Goal: Task Accomplishment & Management: Manage account settings

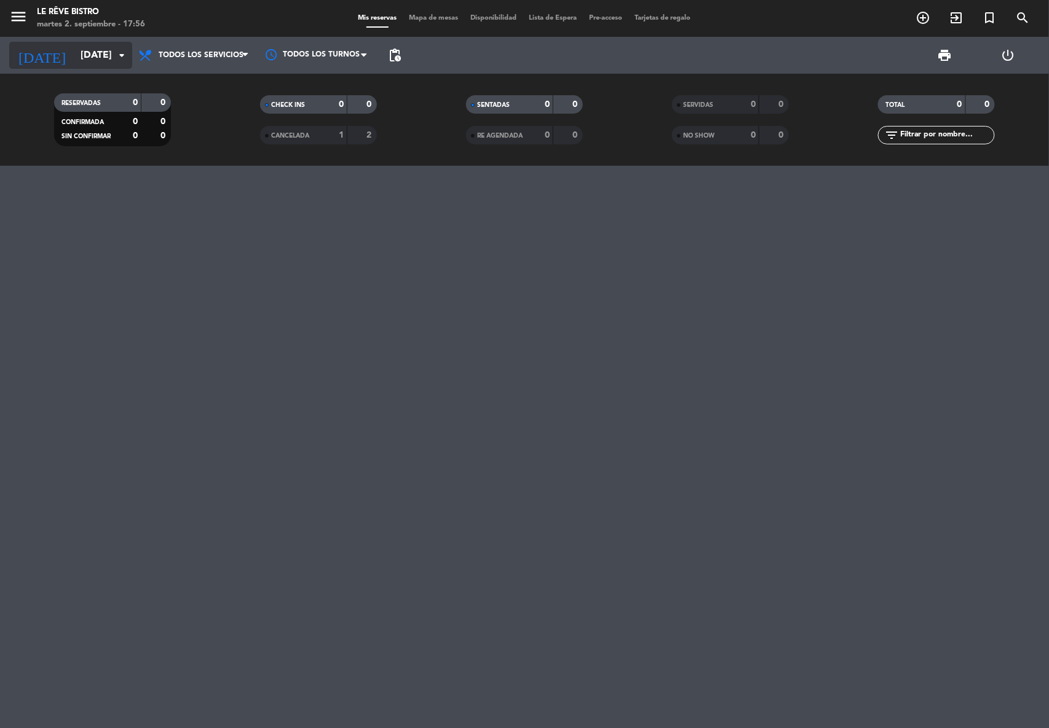
click at [99, 45] on input "[DATE]" at bounding box center [139, 56] width 130 height 24
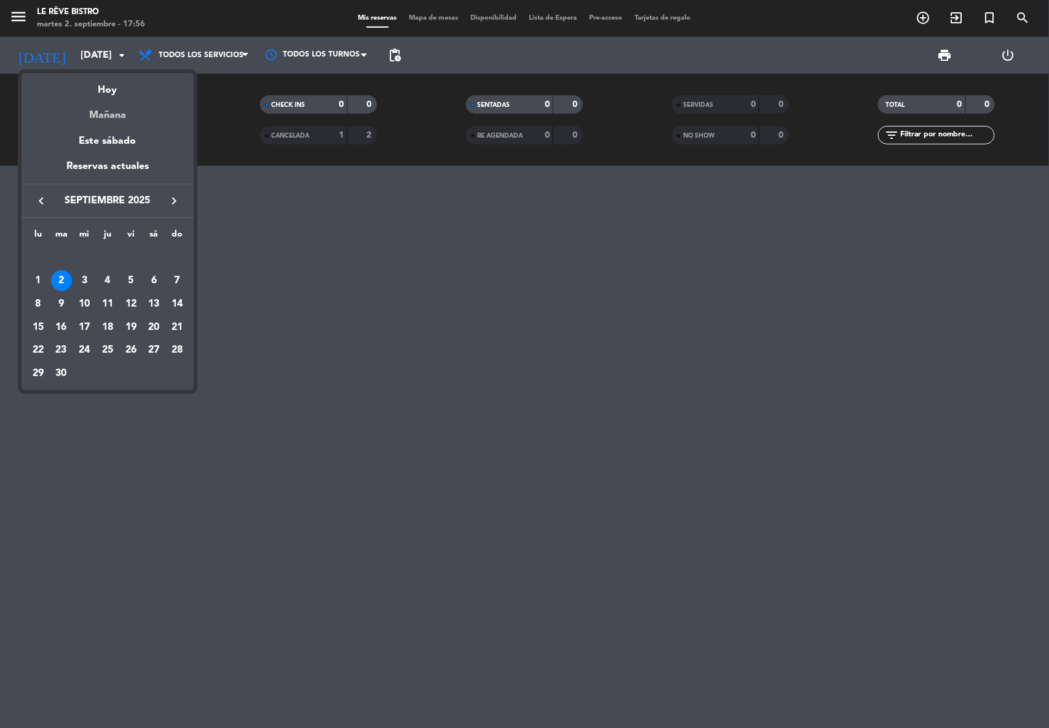
click at [128, 118] on div "Mañana" at bounding box center [108, 110] width 172 height 25
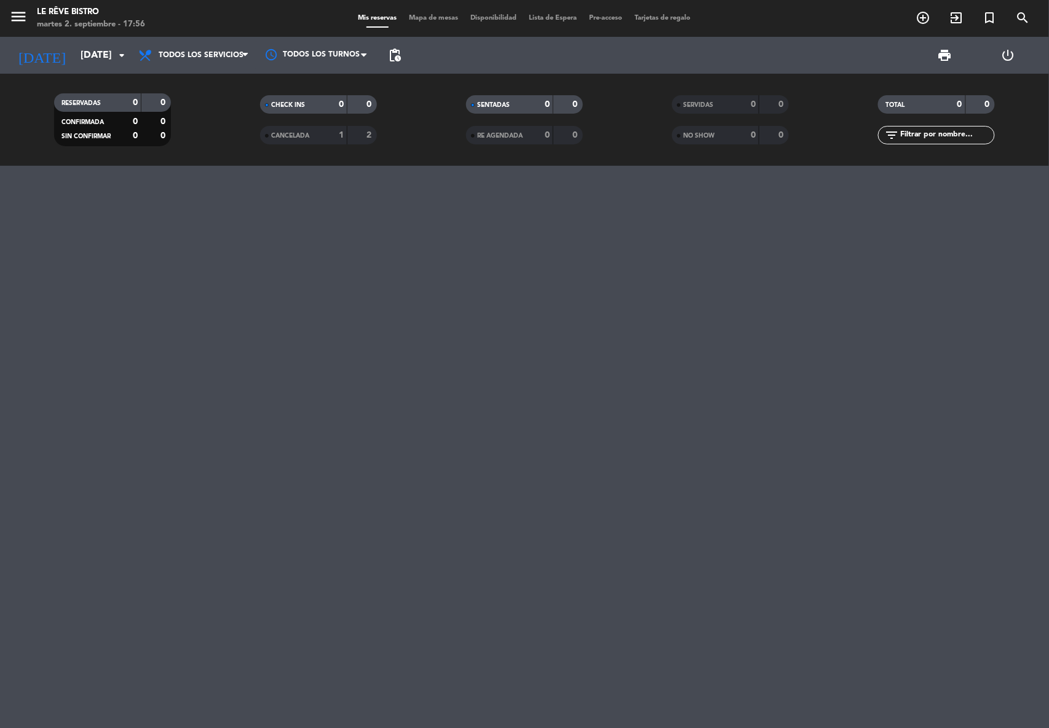
type input "[DATE]"
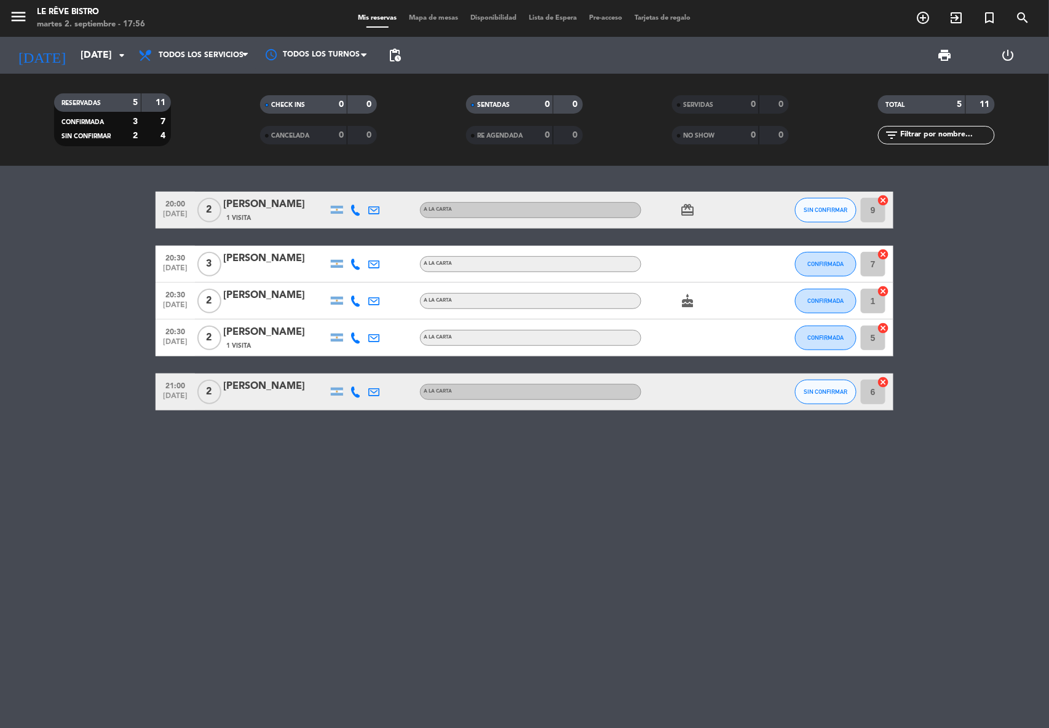
click at [175, 259] on span "20:30" at bounding box center [175, 257] width 31 height 14
click at [274, 254] on div "[PERSON_NAME]" at bounding box center [275, 259] width 105 height 16
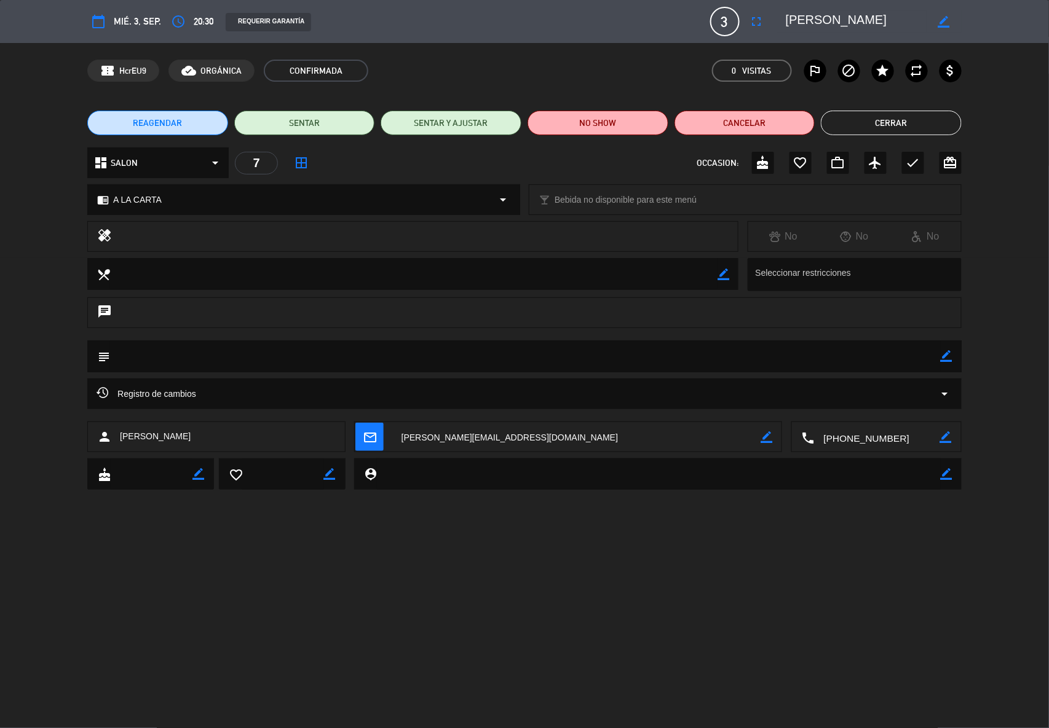
click at [199, 18] on span "20:30" at bounding box center [204, 21] width 20 height 15
click at [177, 22] on icon "access_time" at bounding box center [178, 21] width 15 height 15
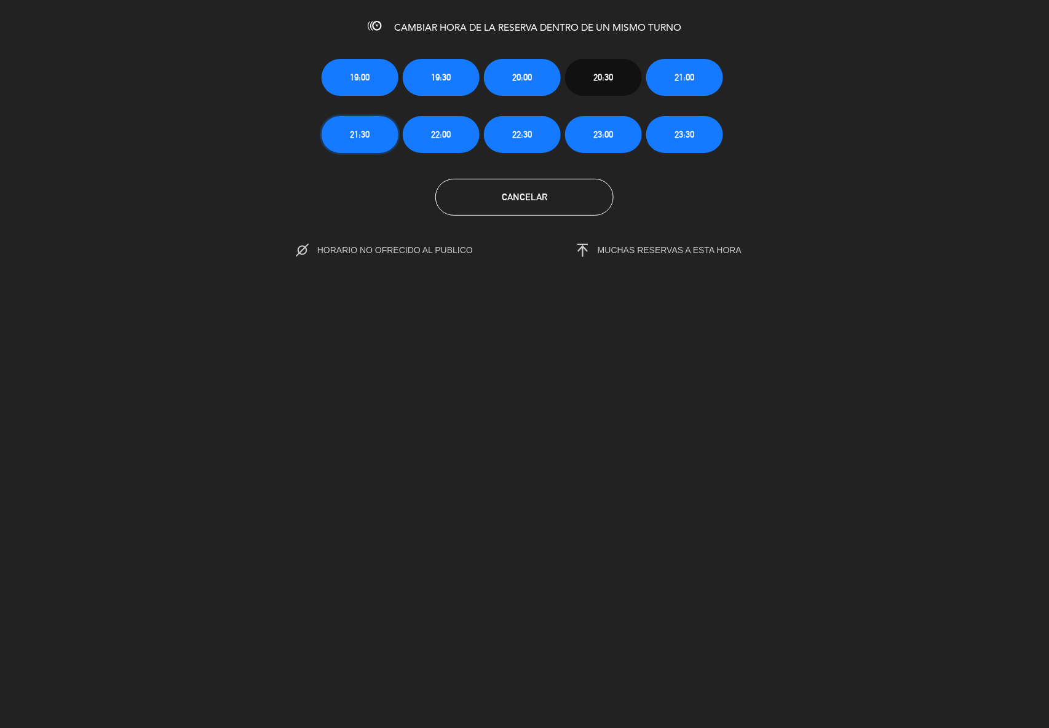
click at [370, 138] on span "21:30" at bounding box center [360, 134] width 20 height 14
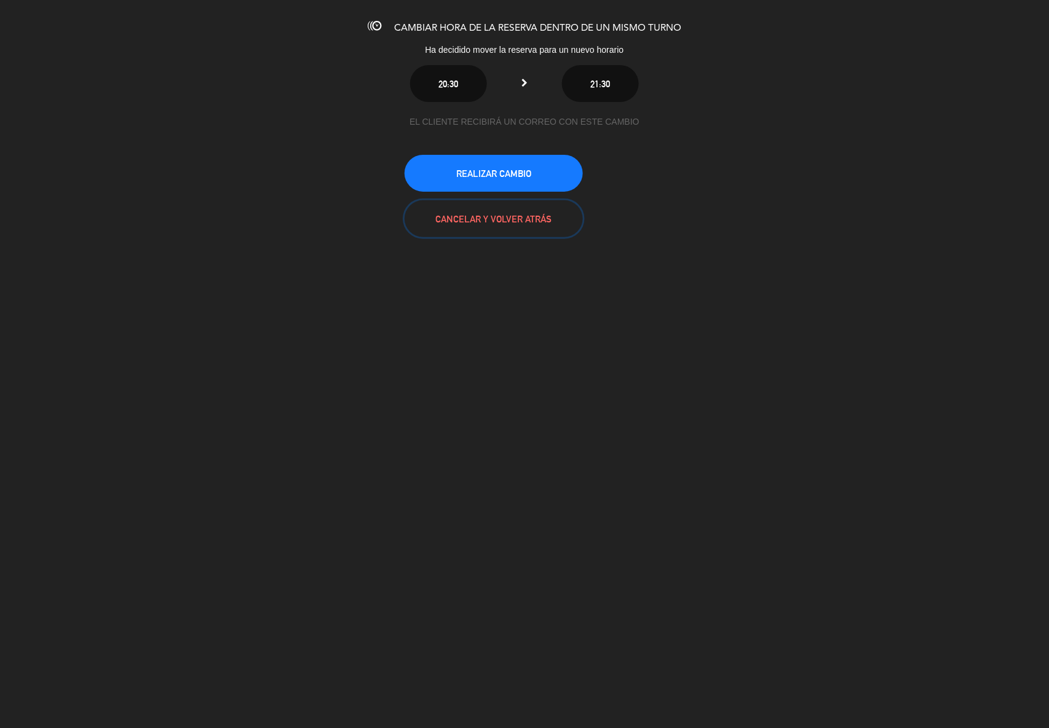
click at [495, 215] on button "CANCELAR Y VOLVER ATRÁS" at bounding box center [493, 218] width 178 height 37
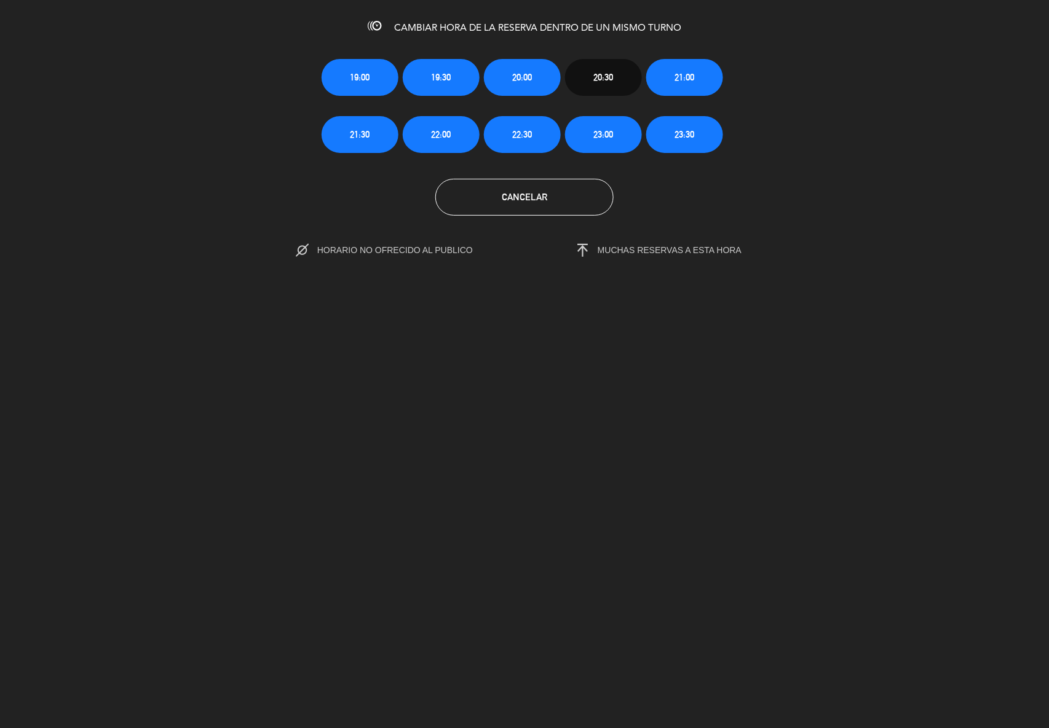
type input "[EMAIL_ADDRESS][DOMAIN_NAME]"
drag, startPoint x: 543, startPoint y: 193, endPoint x: 578, endPoint y: 218, distance: 42.8
click at [543, 195] on span "Cancelar" at bounding box center [524, 197] width 45 height 10
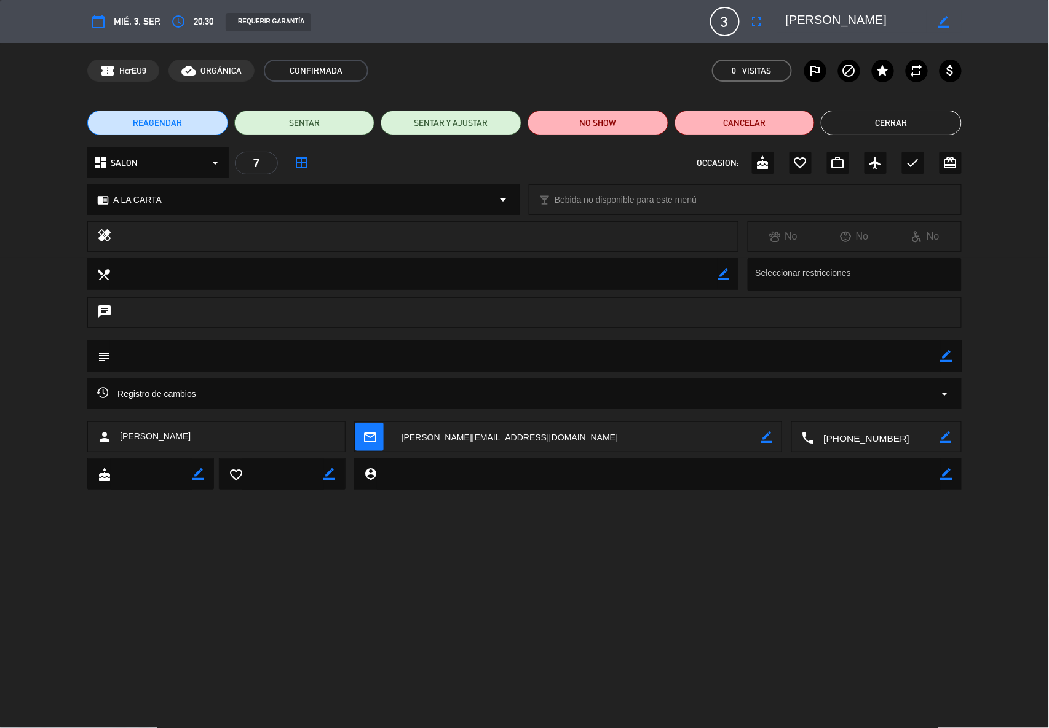
click at [907, 123] on button "Cerrar" at bounding box center [891, 123] width 141 height 25
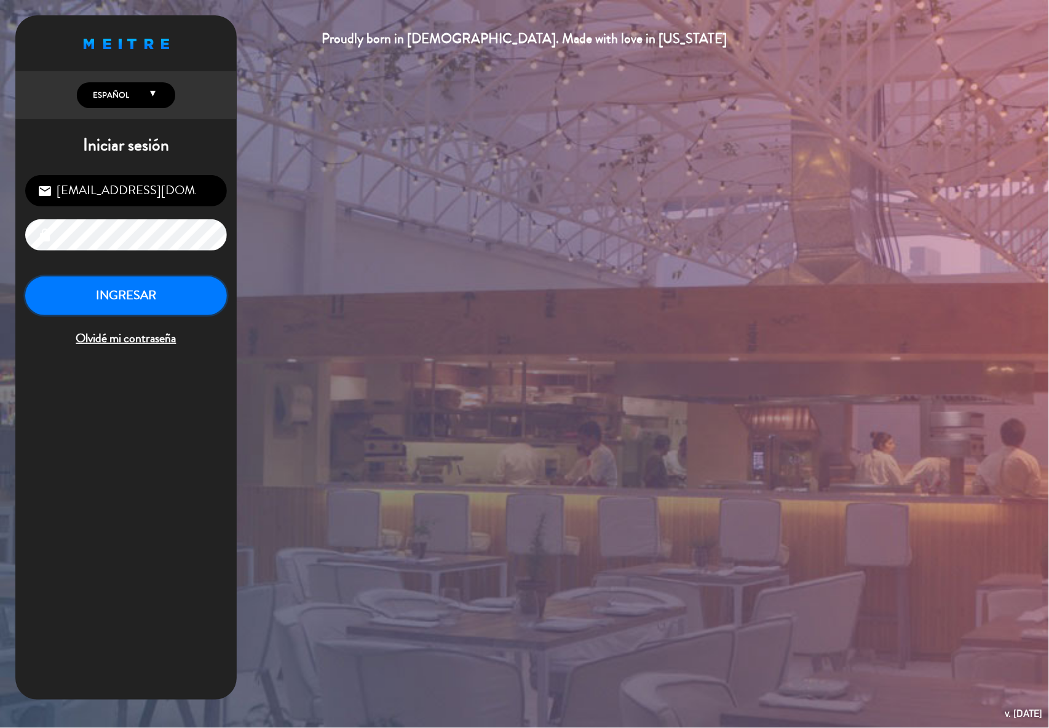
click at [139, 291] on button "INGRESAR" at bounding box center [126, 296] width 202 height 39
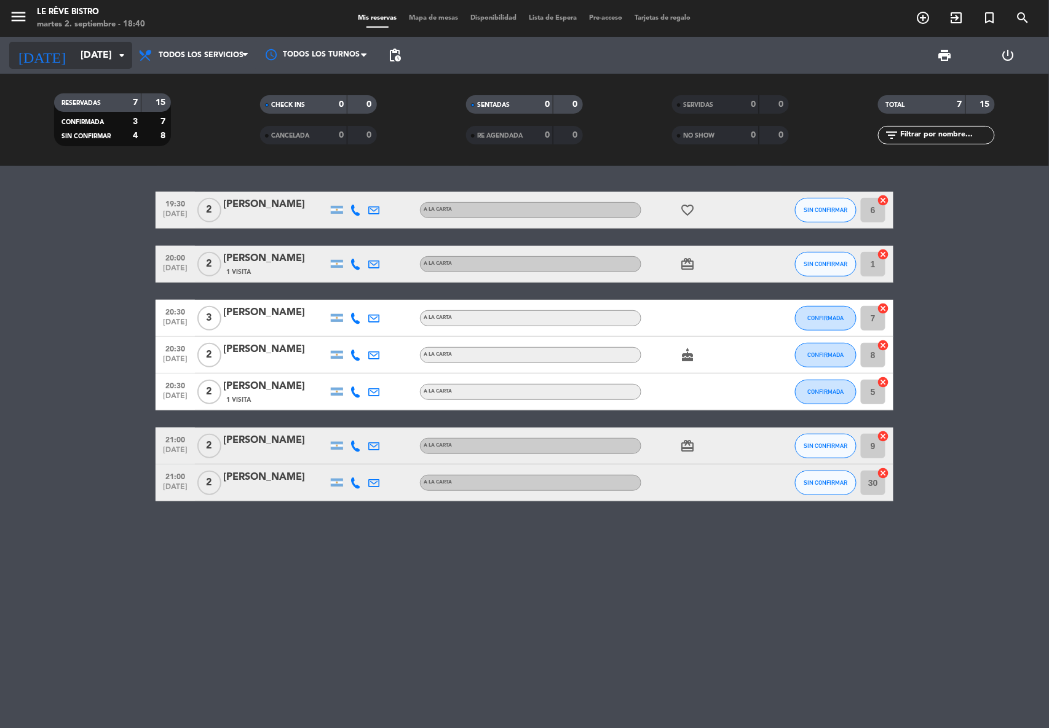
click at [80, 52] on input "[DATE]" at bounding box center [139, 56] width 130 height 24
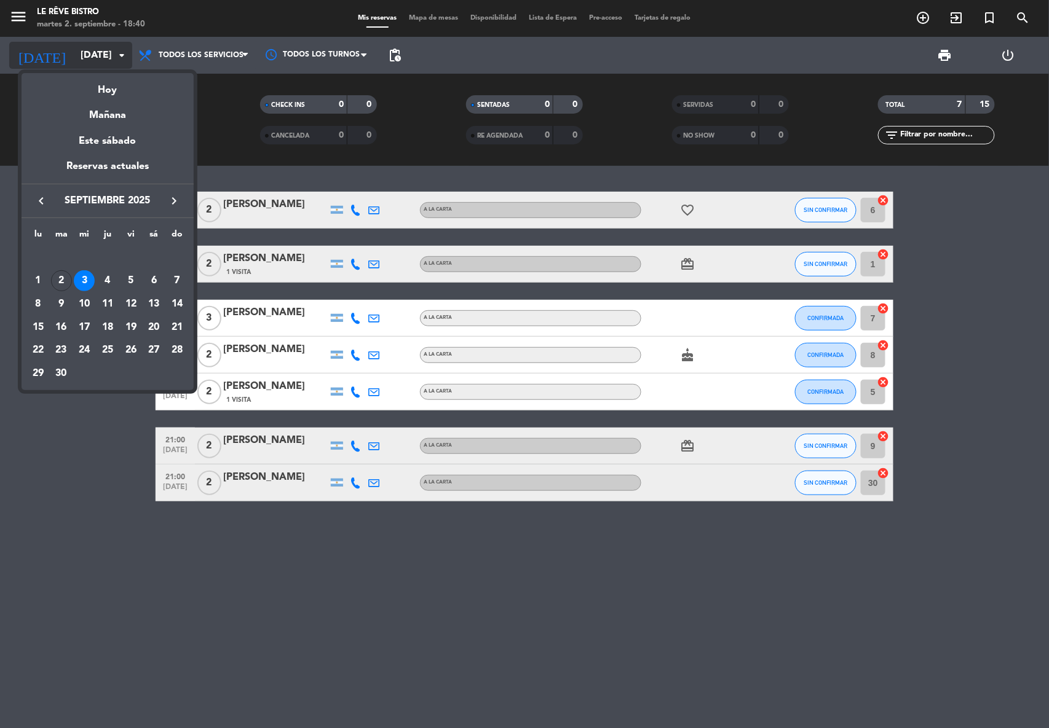
click at [80, 52] on div at bounding box center [524, 364] width 1049 height 728
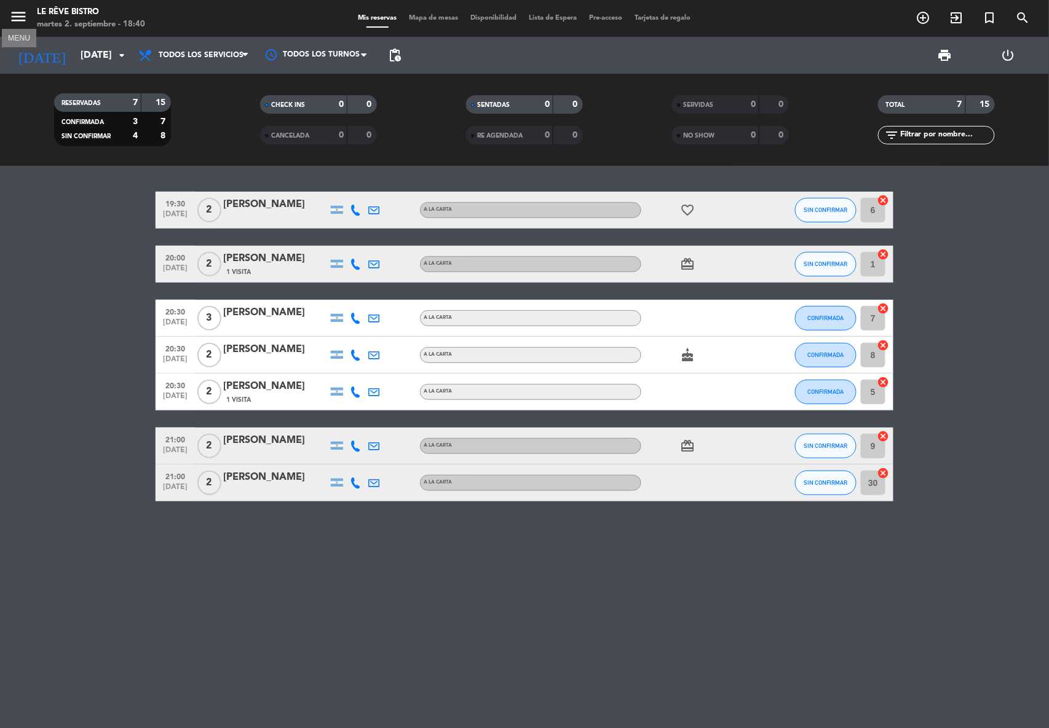
click at [16, 18] on icon "menu" at bounding box center [18, 16] width 18 height 18
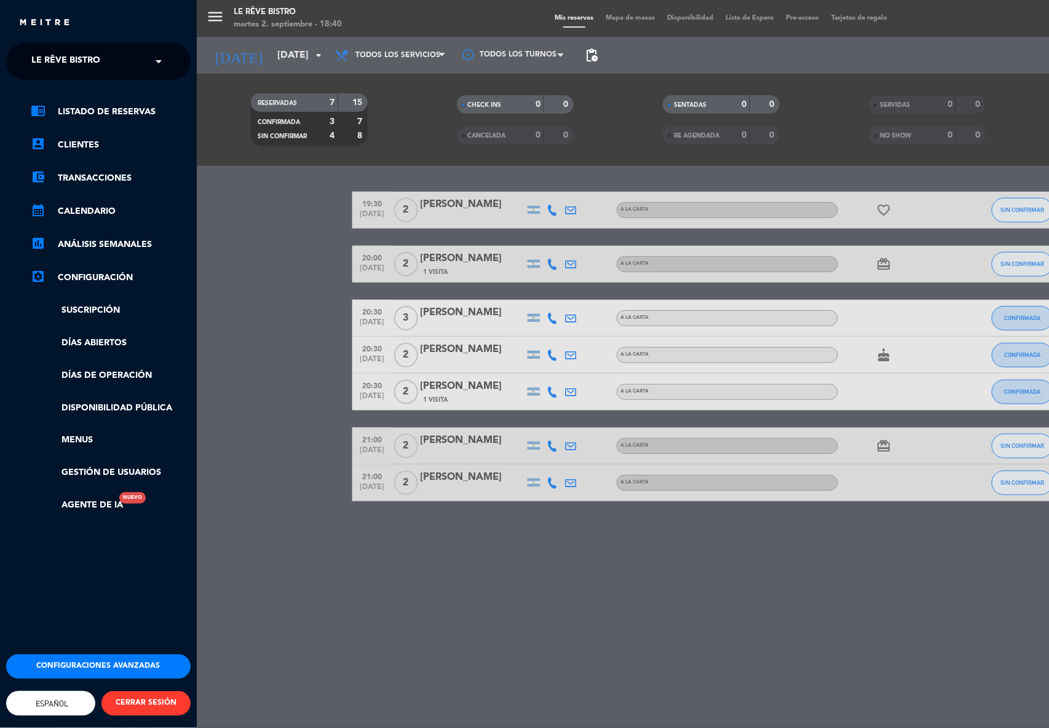
drag, startPoint x: 96, startPoint y: 75, endPoint x: 97, endPoint y: 64, distance: 11.1
click at [97, 70] on ng-select "× Le Rêve Bistro ×" at bounding box center [98, 61] width 184 height 37
drag, startPoint x: 97, startPoint y: 64, endPoint x: 90, endPoint y: 82, distance: 19.6
click at [96, 63] on span "Le Rêve Bistro" at bounding box center [65, 62] width 69 height 26
click at [89, 109] on div "Caldera" at bounding box center [98, 113] width 183 height 18
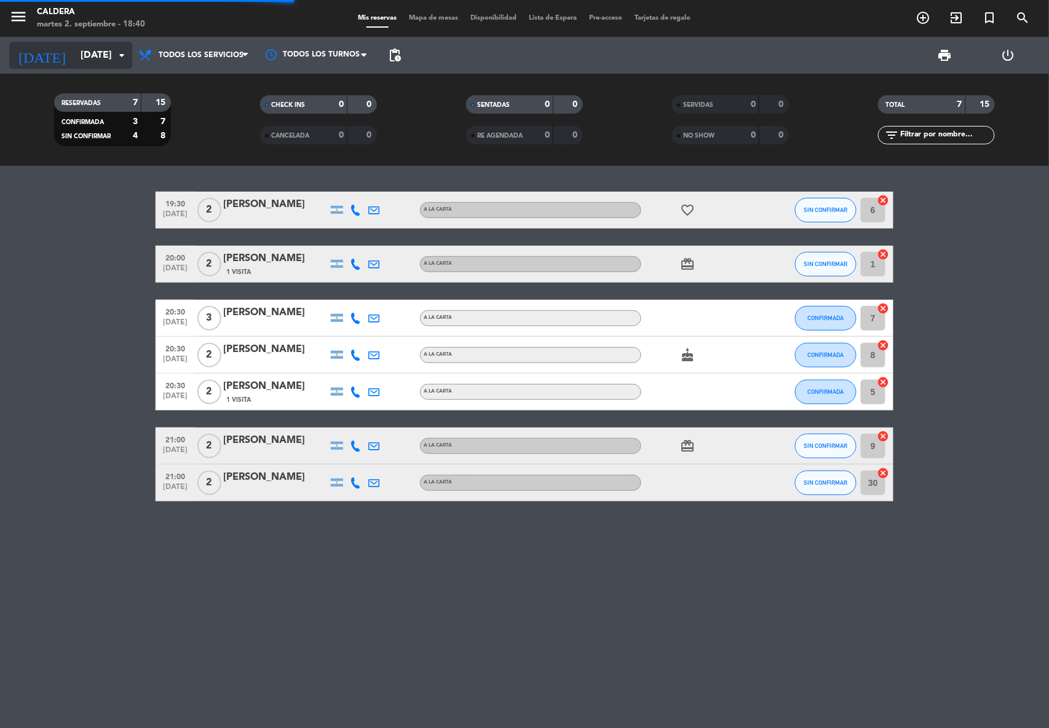
click at [87, 58] on input "[DATE]" at bounding box center [139, 56] width 130 height 24
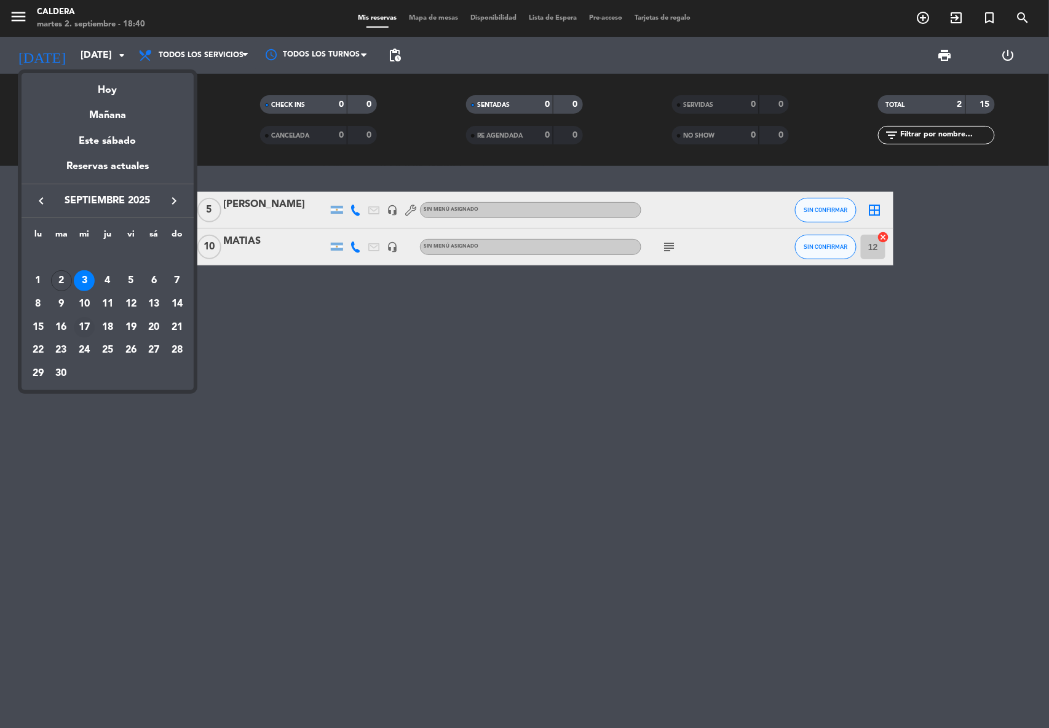
click at [90, 325] on div "17" at bounding box center [84, 327] width 21 height 21
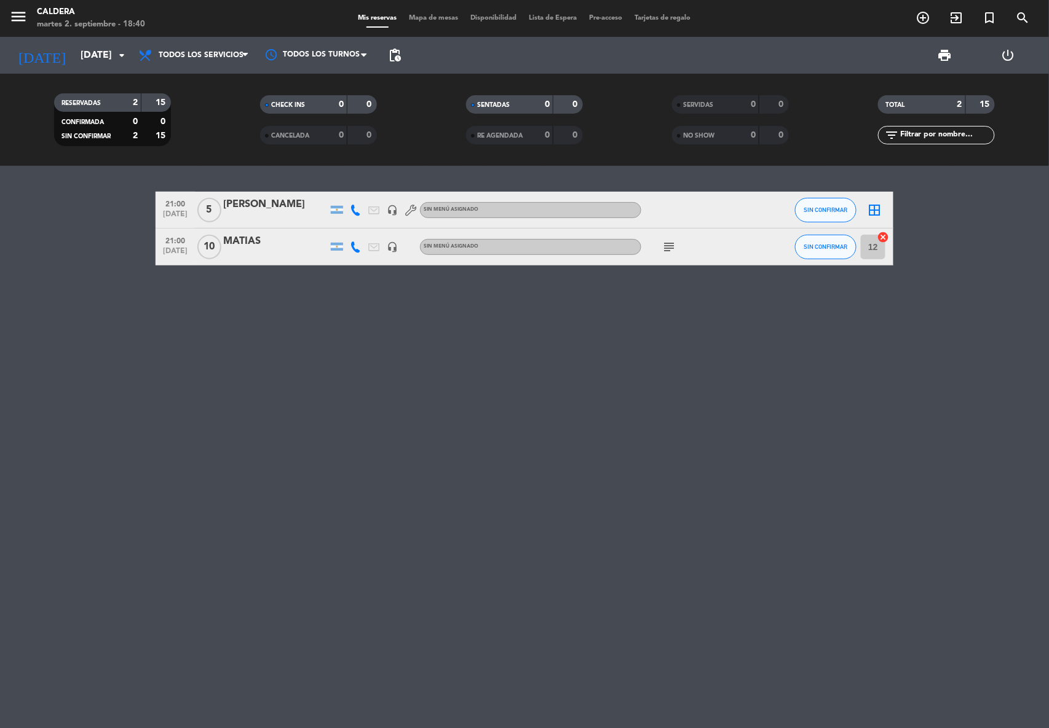
type input "[DATE]"
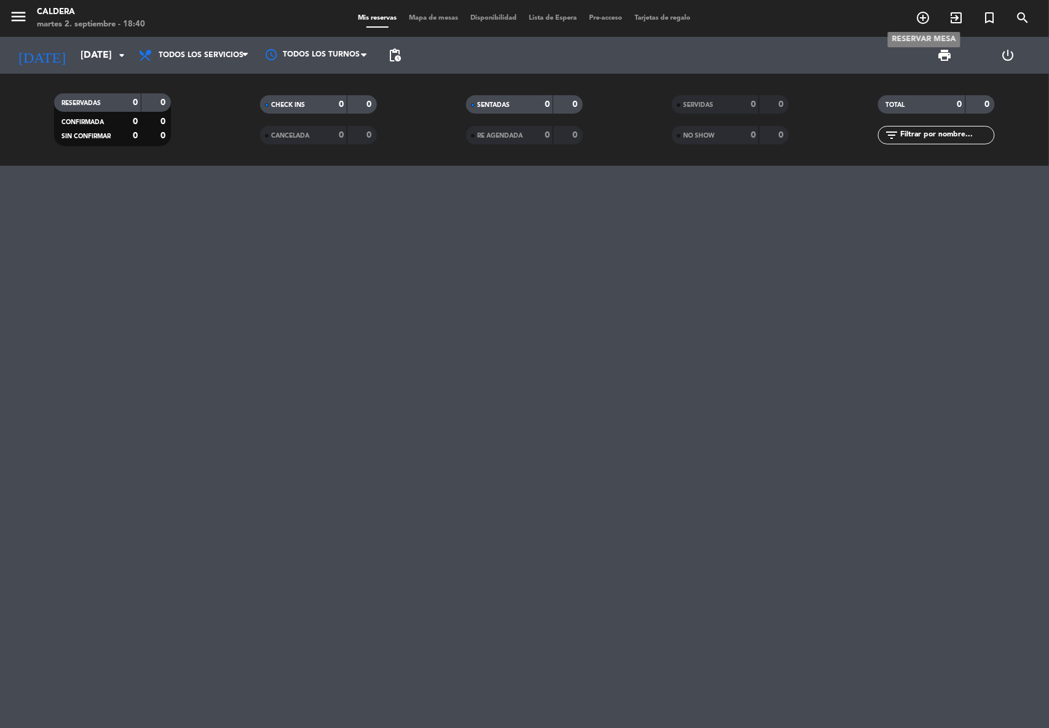
click at [925, 21] on icon "add_circle_outline" at bounding box center [923, 17] width 15 height 15
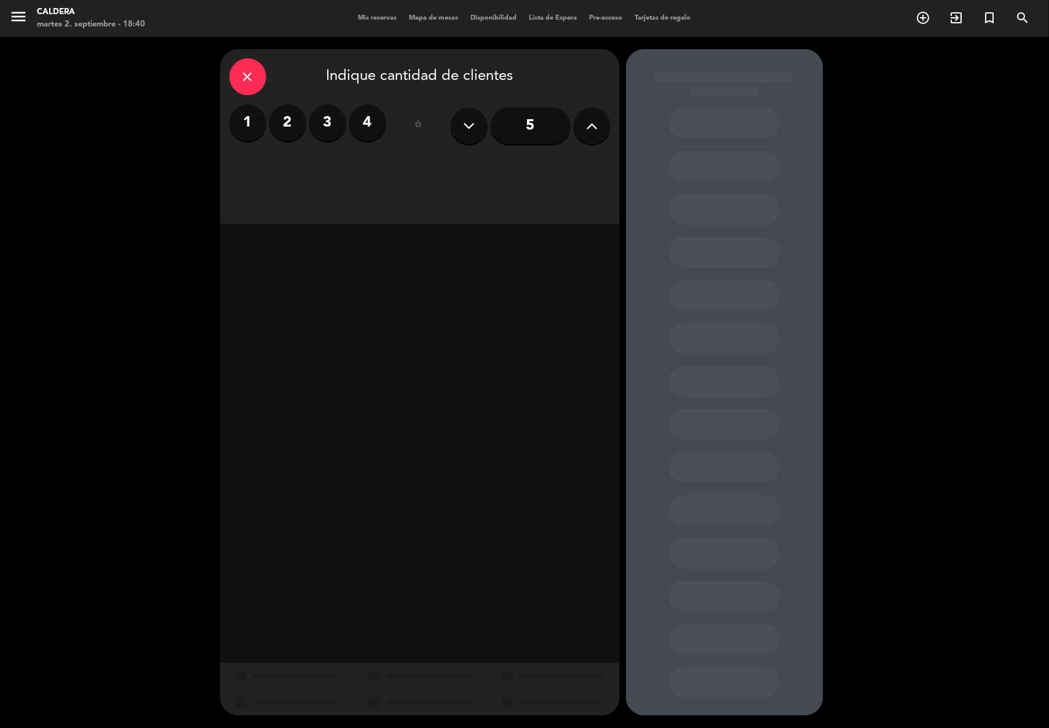
click at [586, 129] on icon at bounding box center [592, 126] width 12 height 18
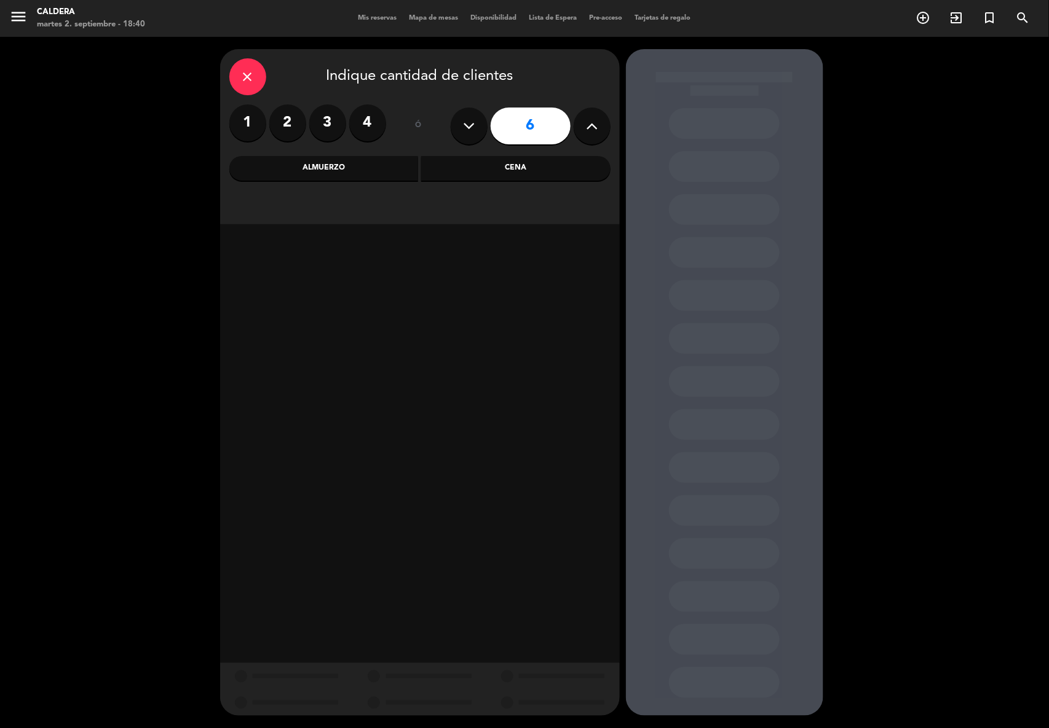
click at [586, 129] on icon at bounding box center [592, 126] width 12 height 18
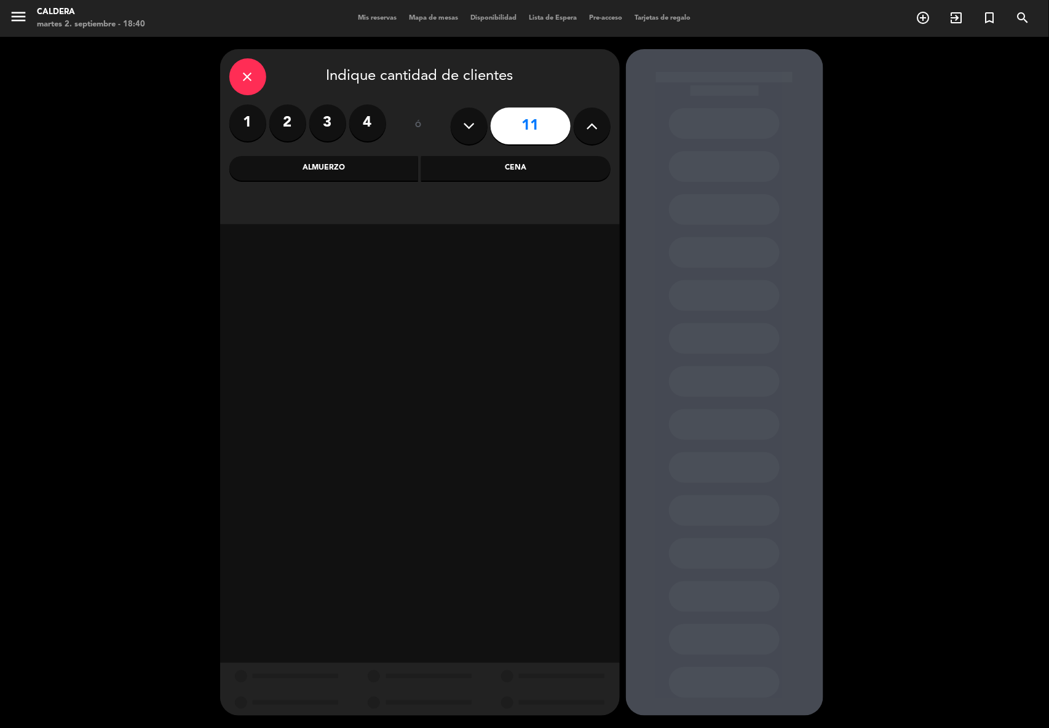
click at [586, 129] on icon at bounding box center [592, 126] width 12 height 18
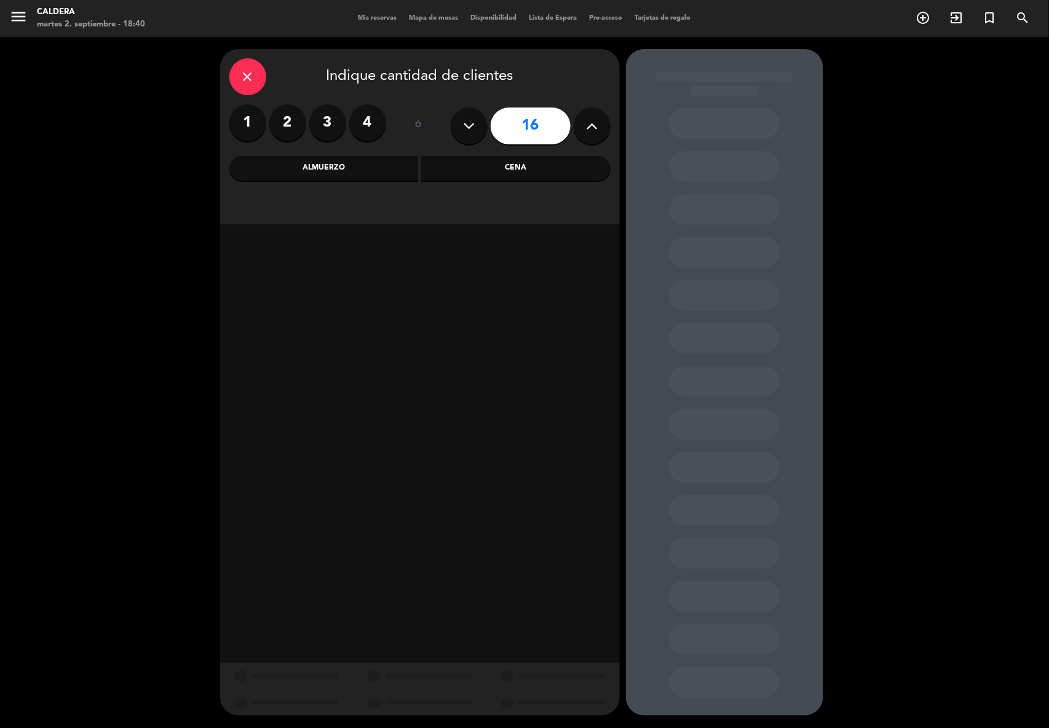
click at [586, 129] on icon at bounding box center [592, 126] width 12 height 18
type input "20"
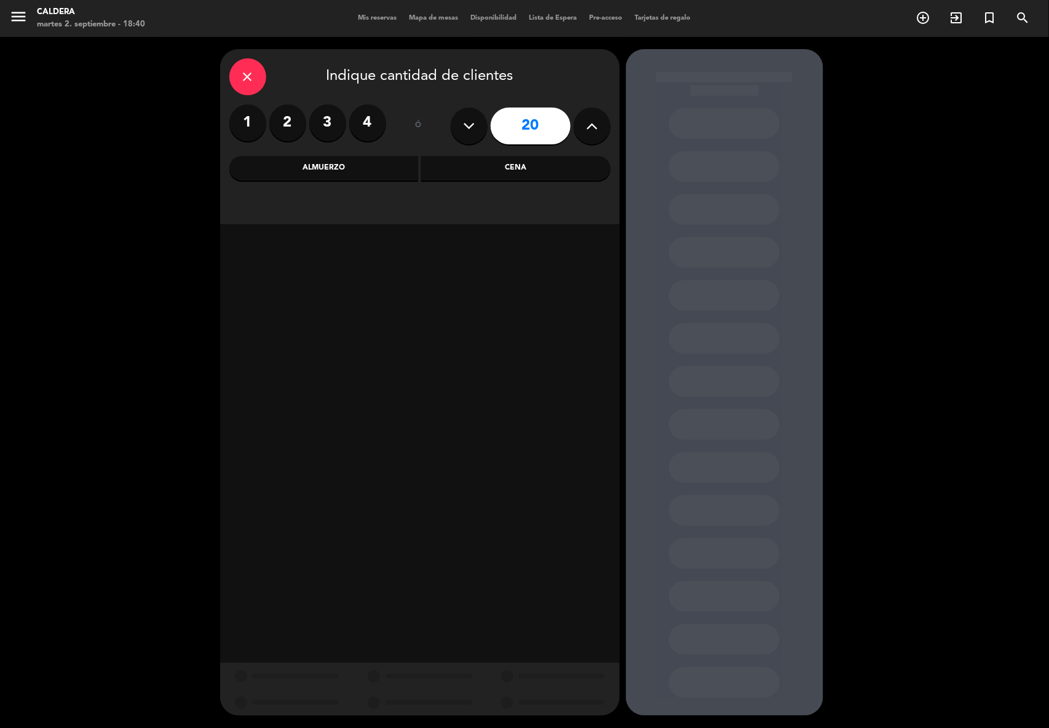
click at [494, 171] on div "Cena" at bounding box center [515, 168] width 189 height 25
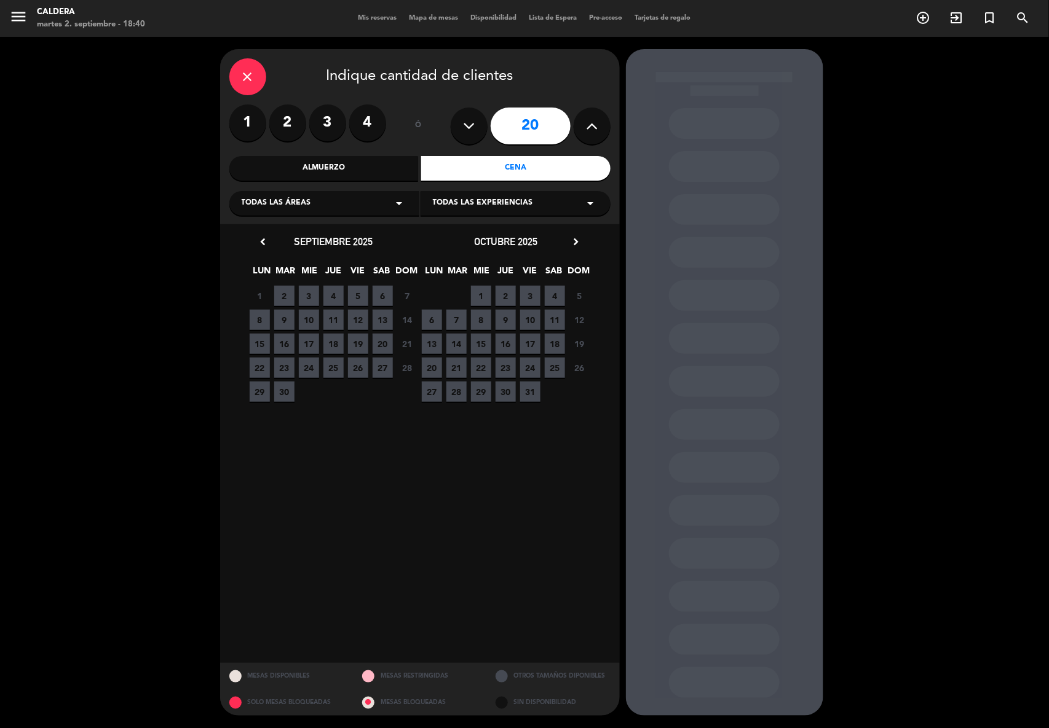
click at [310, 349] on span "17" at bounding box center [309, 344] width 20 height 20
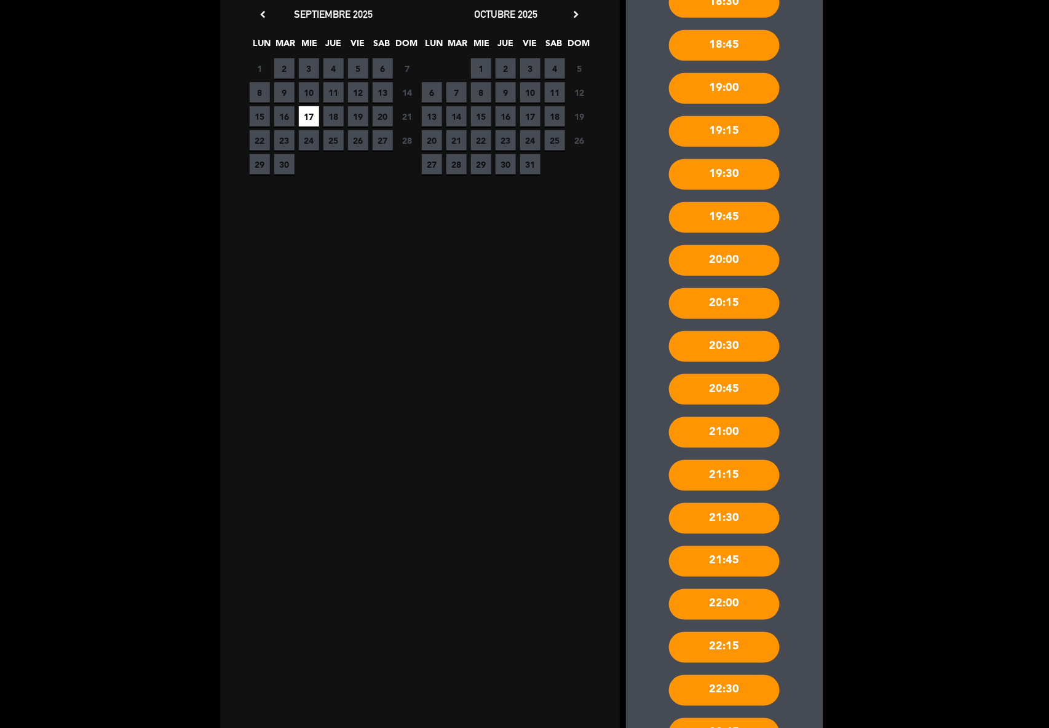
scroll to position [369, 0]
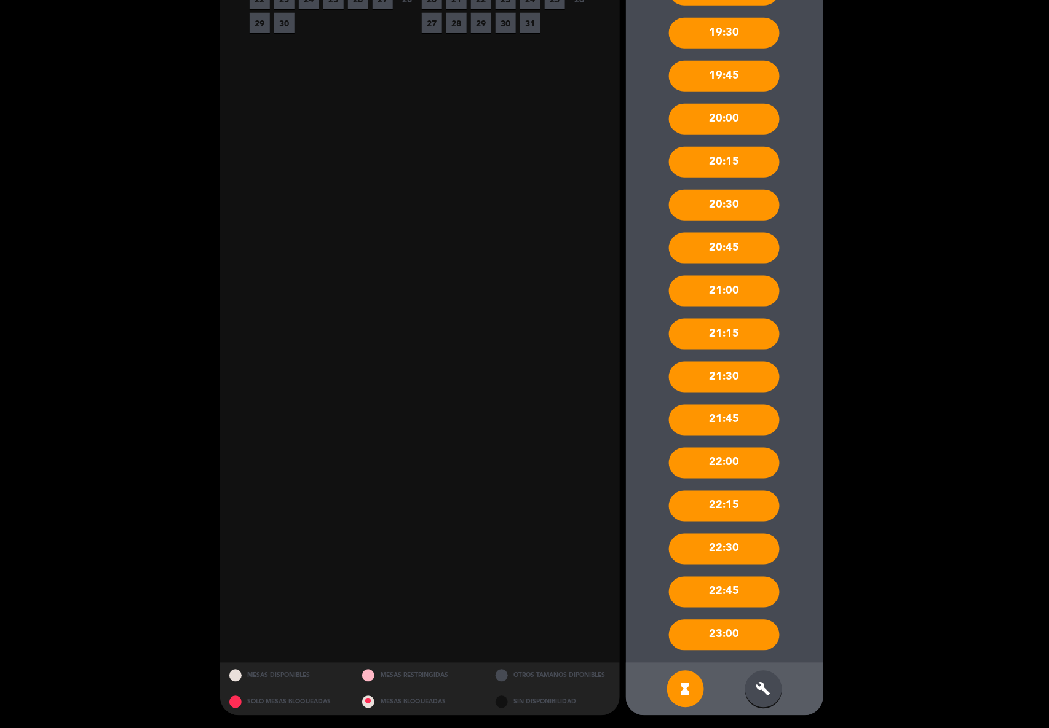
click at [772, 687] on div "build" at bounding box center [763, 689] width 37 height 37
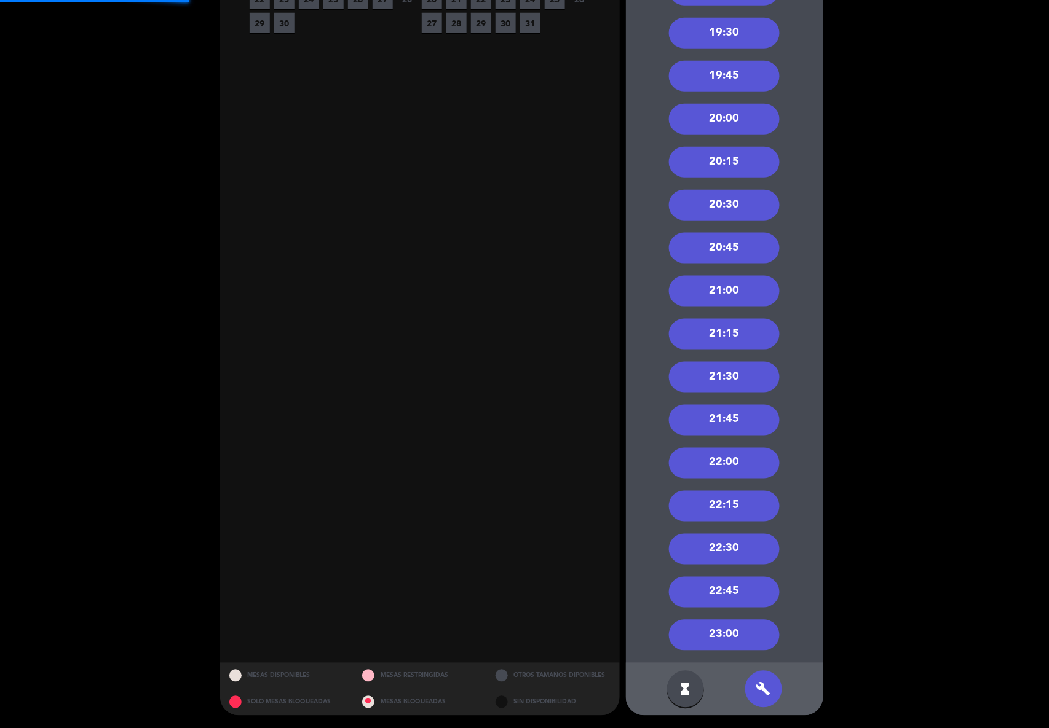
scroll to position [0, 0]
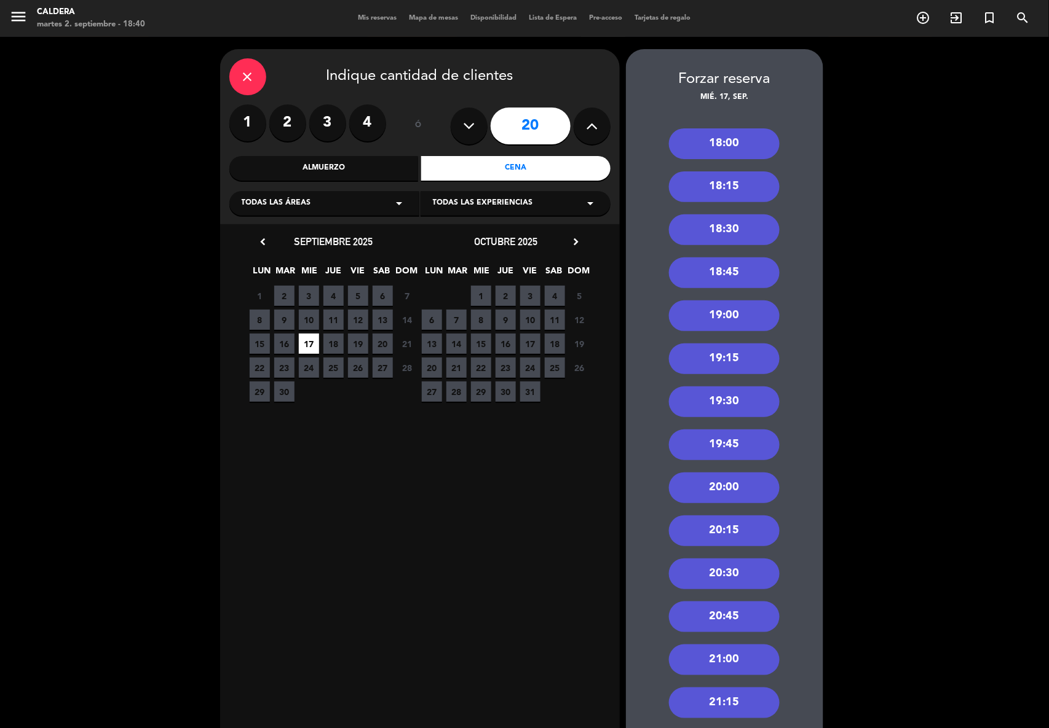
click at [741, 487] on div "20:00" at bounding box center [724, 488] width 111 height 31
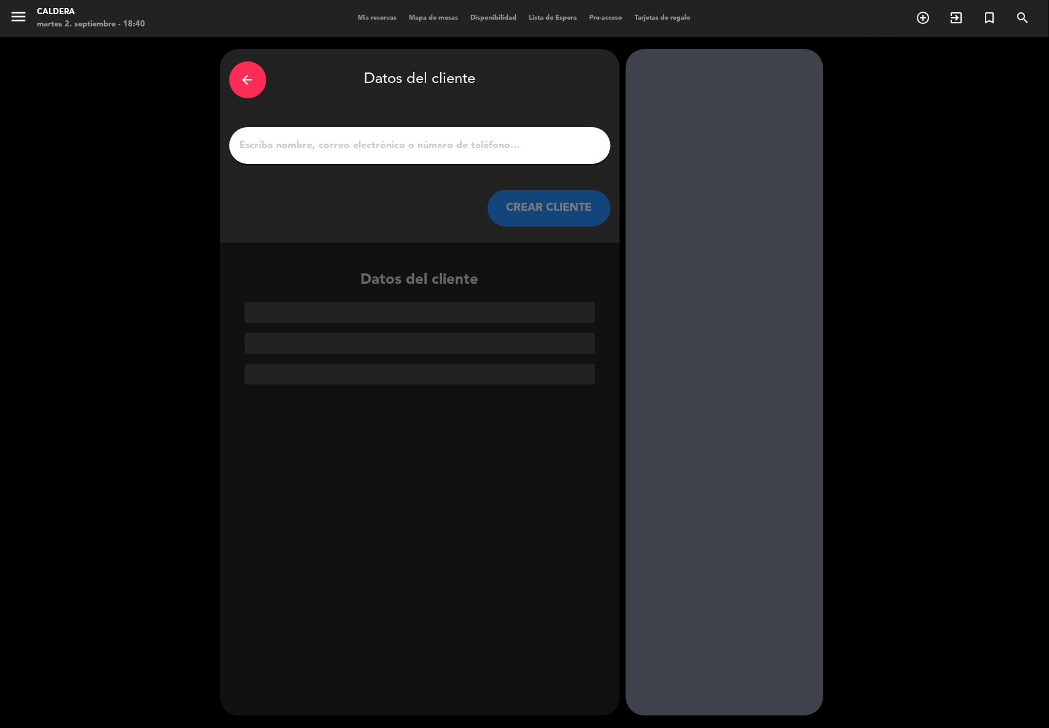
click at [485, 138] on input "1" at bounding box center [420, 145] width 363 height 17
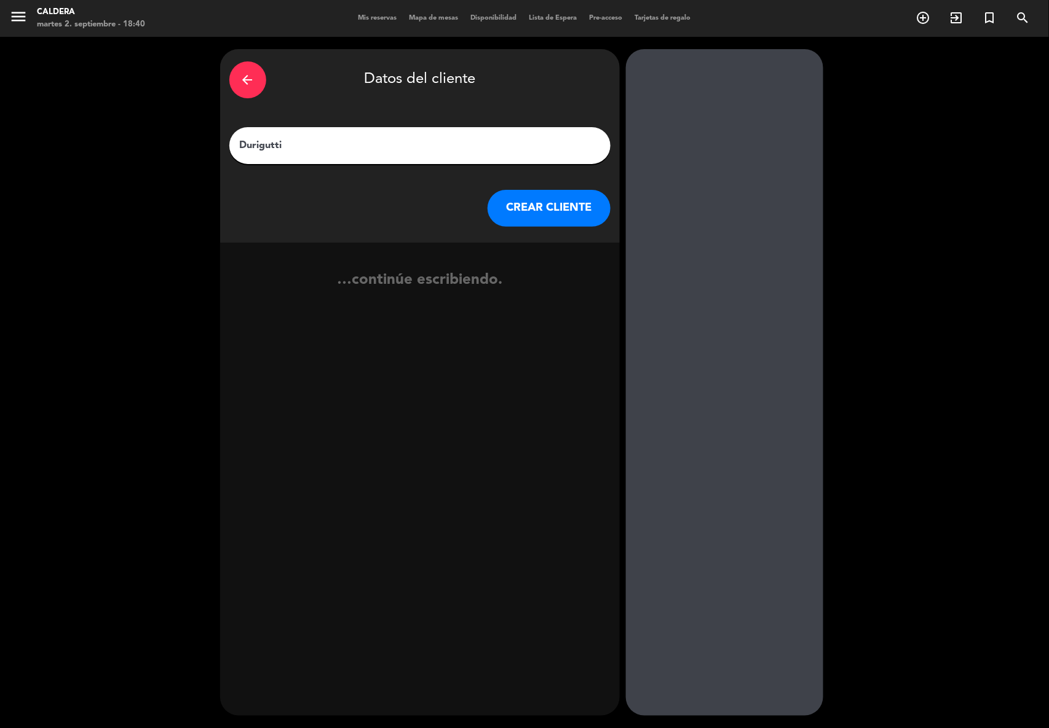
type input "Durigutti"
click at [527, 197] on button "CREAR CLIENTE" at bounding box center [548, 208] width 123 height 37
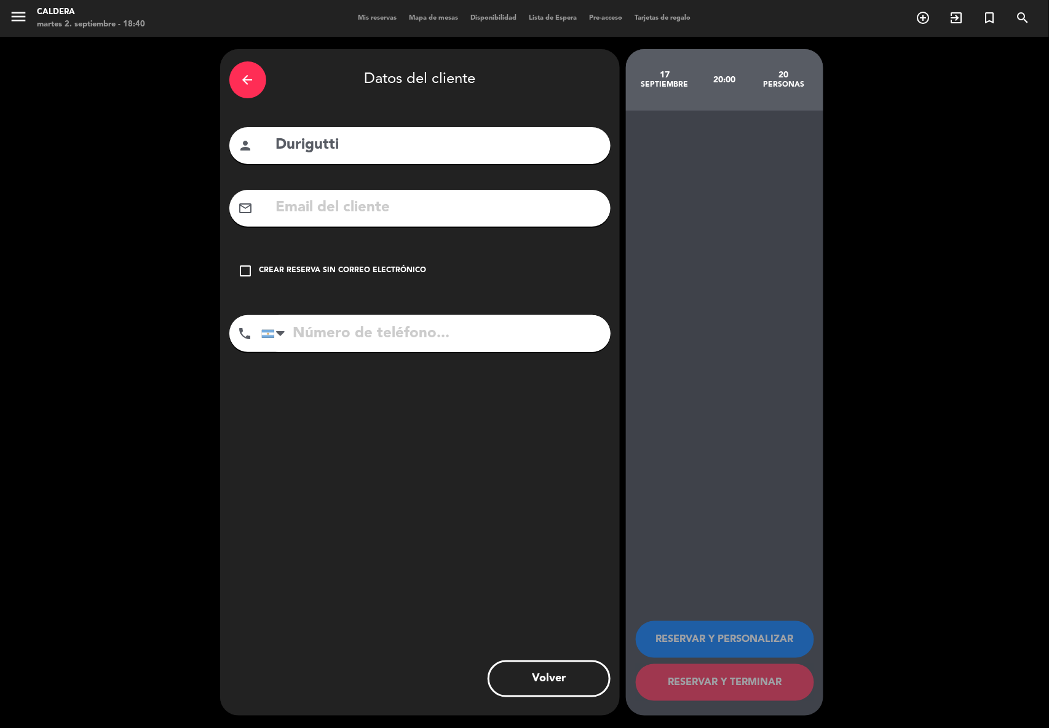
click at [402, 271] on div "Crear reserva sin correo electrónico" at bounding box center [342, 271] width 167 height 12
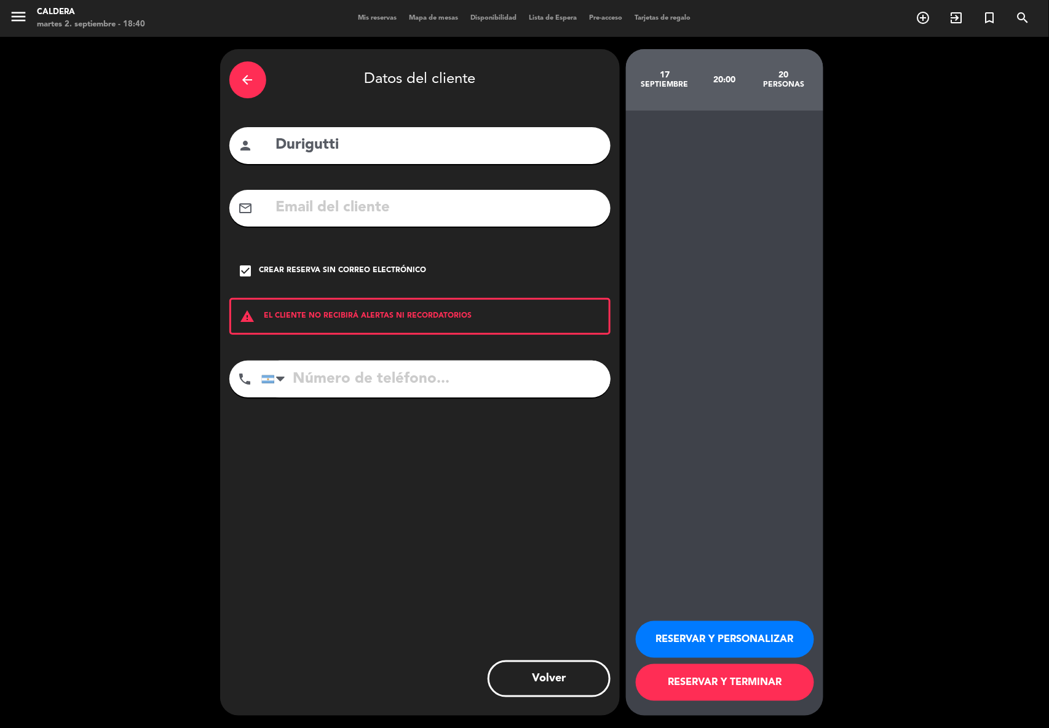
click at [716, 689] on button "RESERVAR Y TERMINAR" at bounding box center [725, 683] width 178 height 37
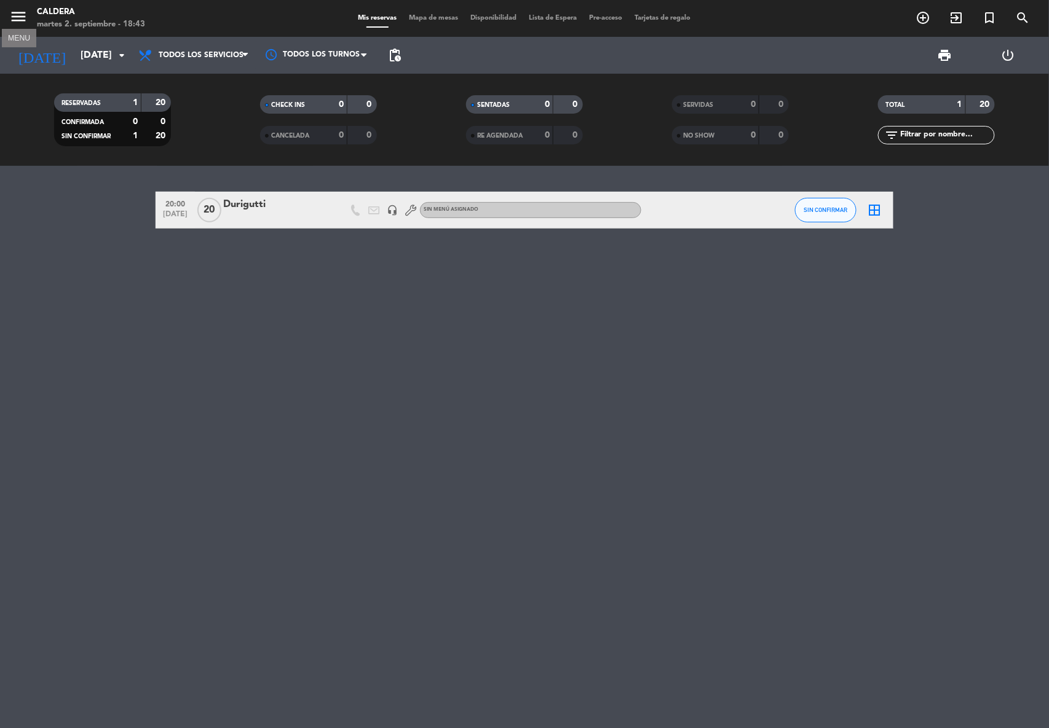
click at [15, 15] on icon "menu" at bounding box center [18, 16] width 18 height 18
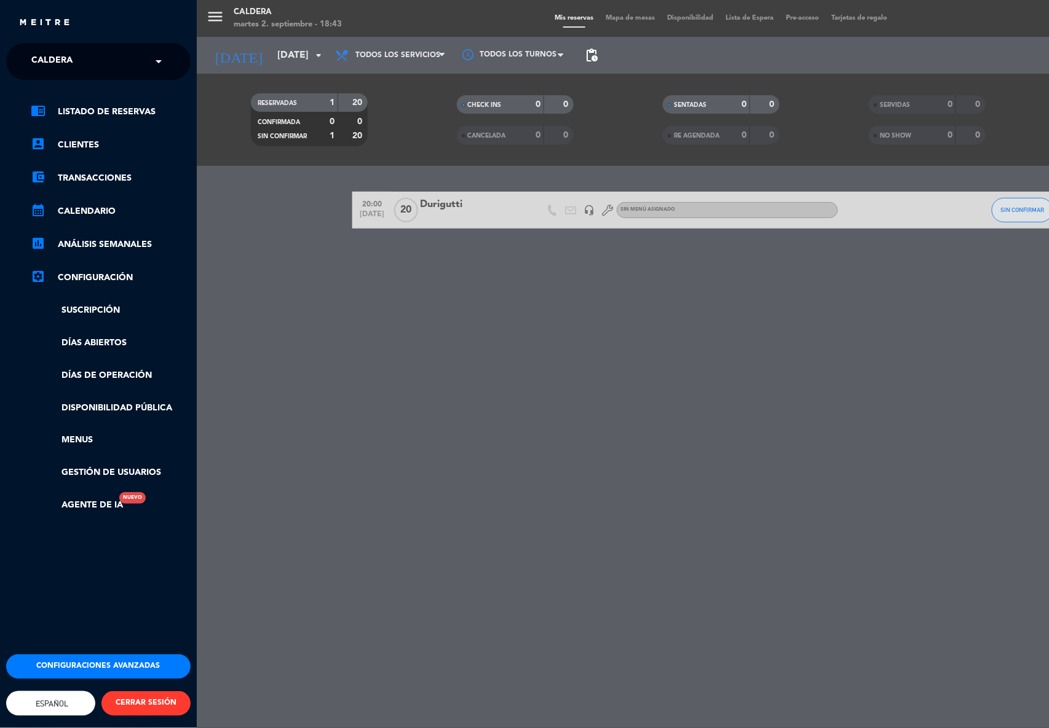
click at [84, 57] on div "× Caldera" at bounding box center [58, 62] width 65 height 26
click at [76, 94] on span "Le Rêve Bistro" at bounding box center [47, 95] width 69 height 14
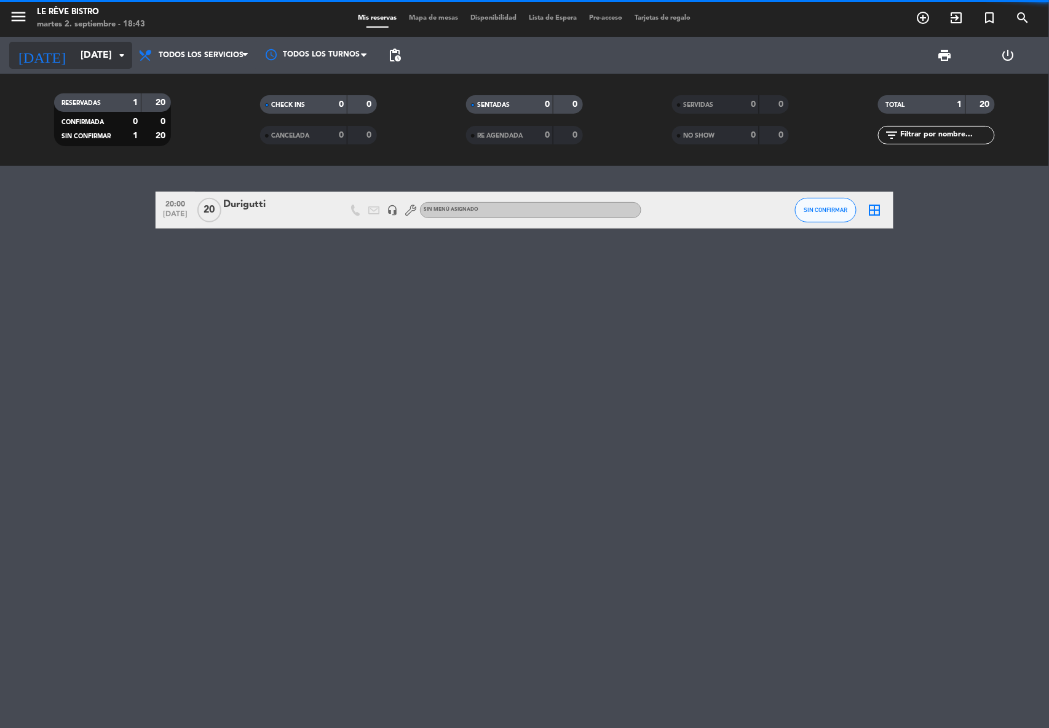
click at [93, 47] on input "[DATE]" at bounding box center [139, 56] width 130 height 24
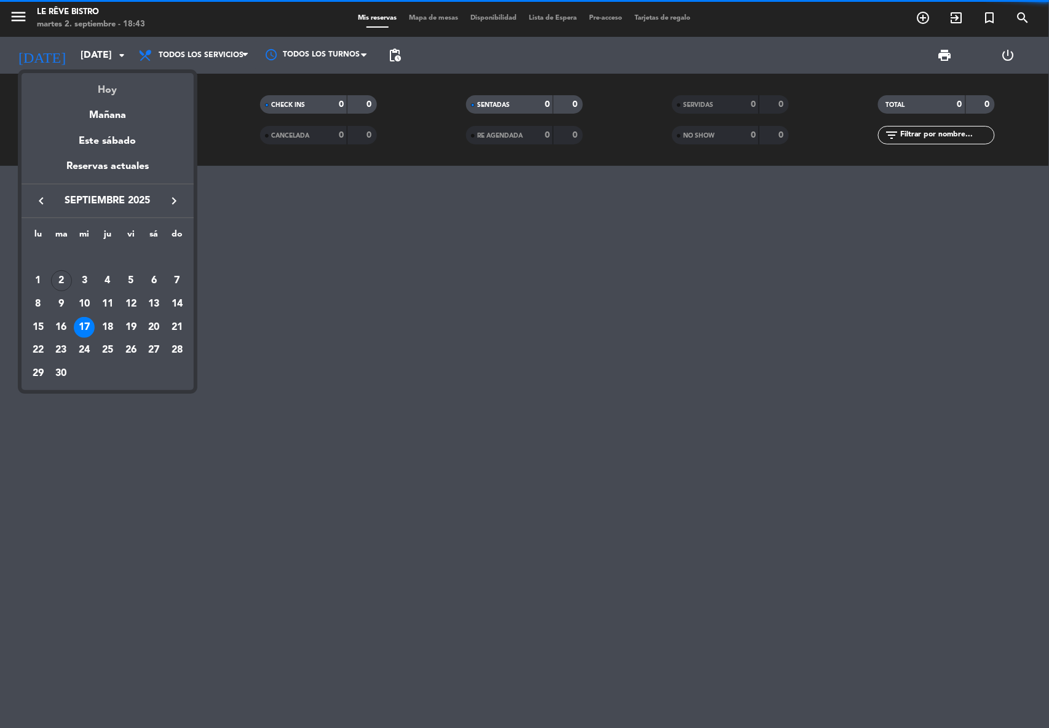
click at [109, 93] on div "Hoy" at bounding box center [108, 85] width 172 height 25
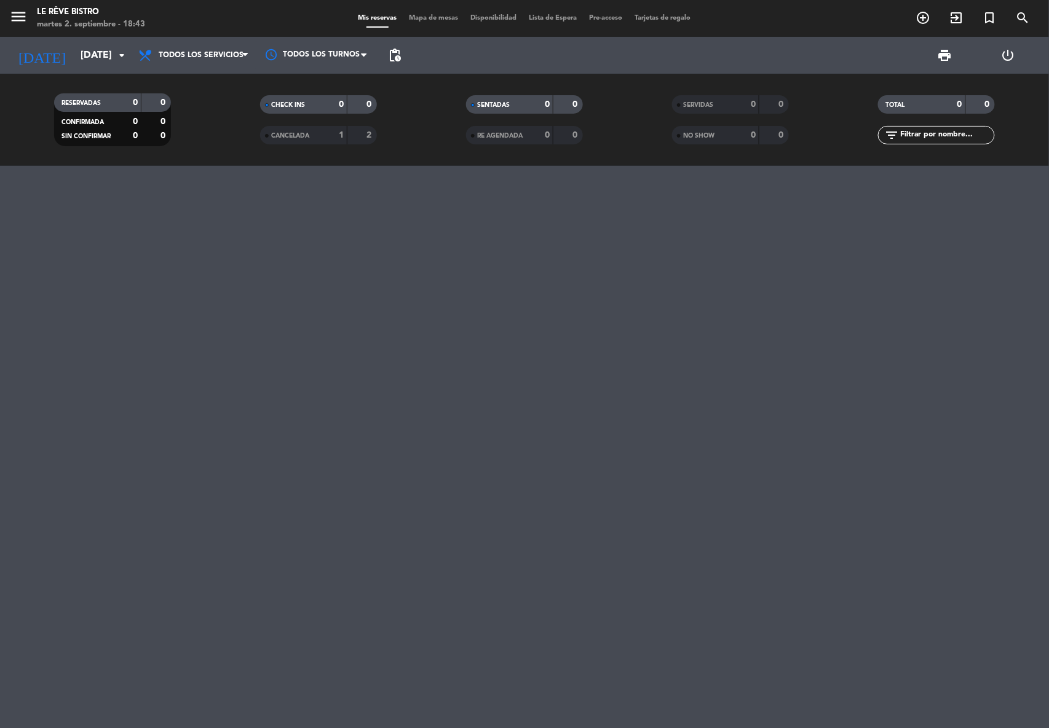
click at [60, 69] on div "[DATE] [DATE] arrow_drop_down" at bounding box center [70, 55] width 123 height 37
click at [74, 63] on input "[DATE]" at bounding box center [139, 56] width 130 height 24
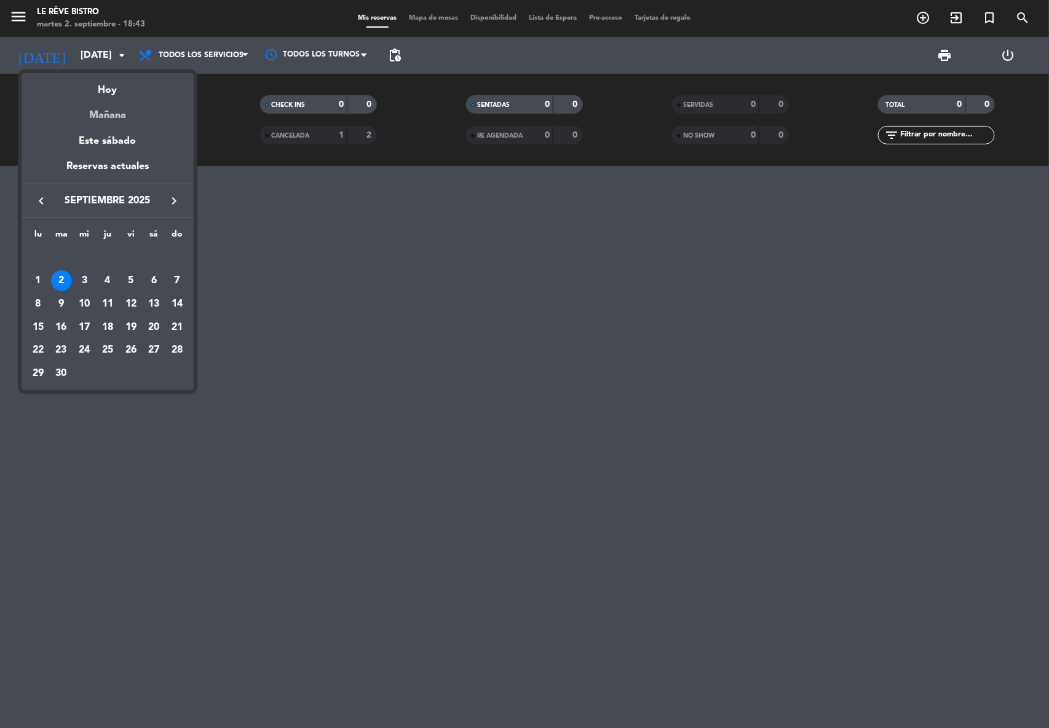
click at [97, 119] on div "Mañana" at bounding box center [108, 110] width 172 height 25
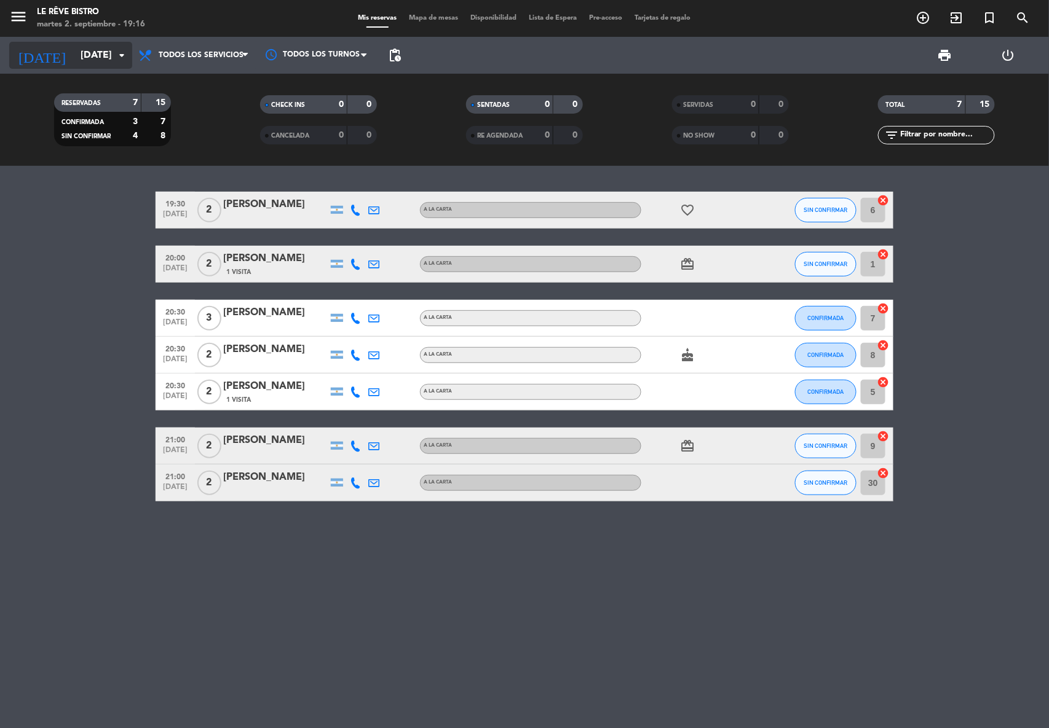
click at [86, 54] on input "[DATE]" at bounding box center [139, 56] width 130 height 24
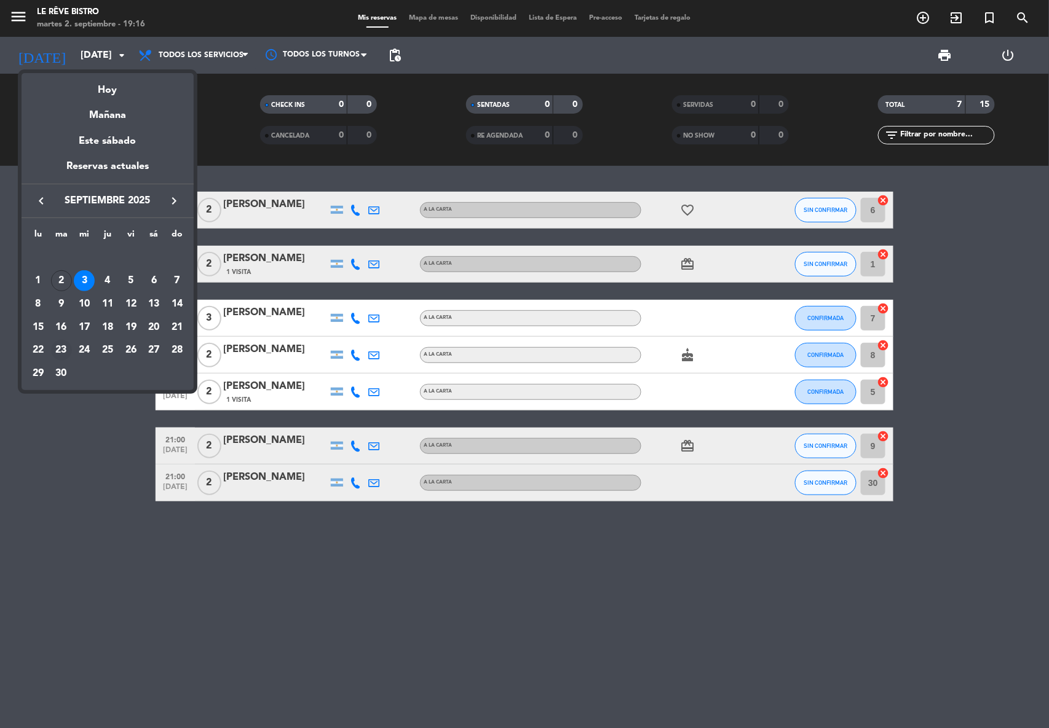
click at [66, 350] on div "23" at bounding box center [61, 350] width 21 height 21
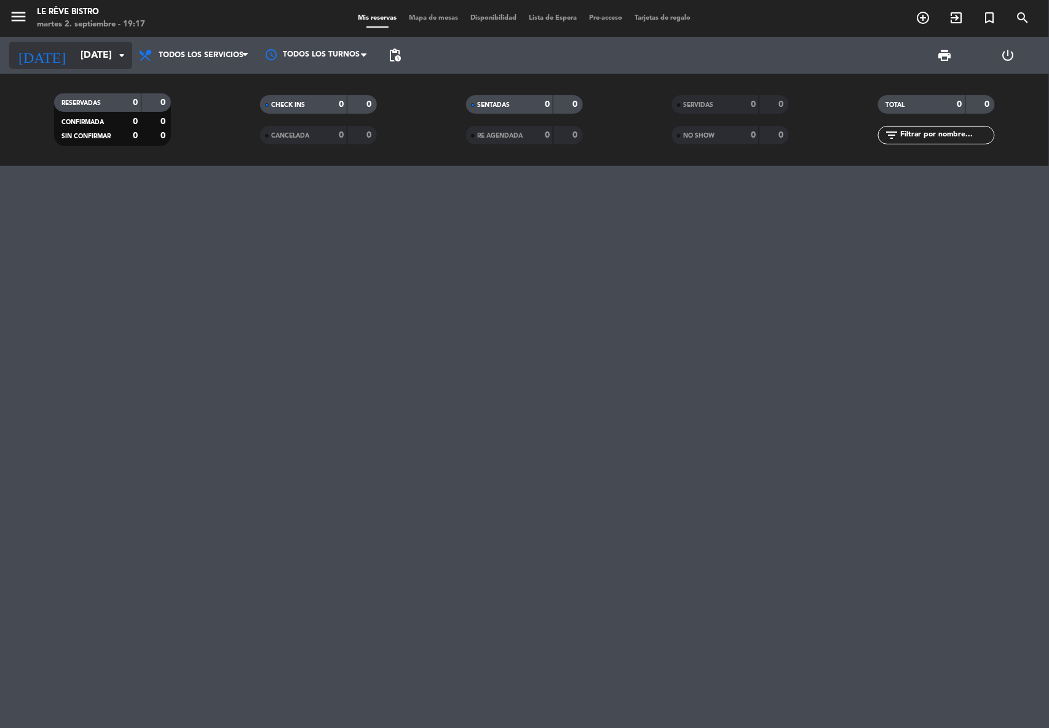
click at [80, 50] on input "[DATE]" at bounding box center [139, 56] width 130 height 24
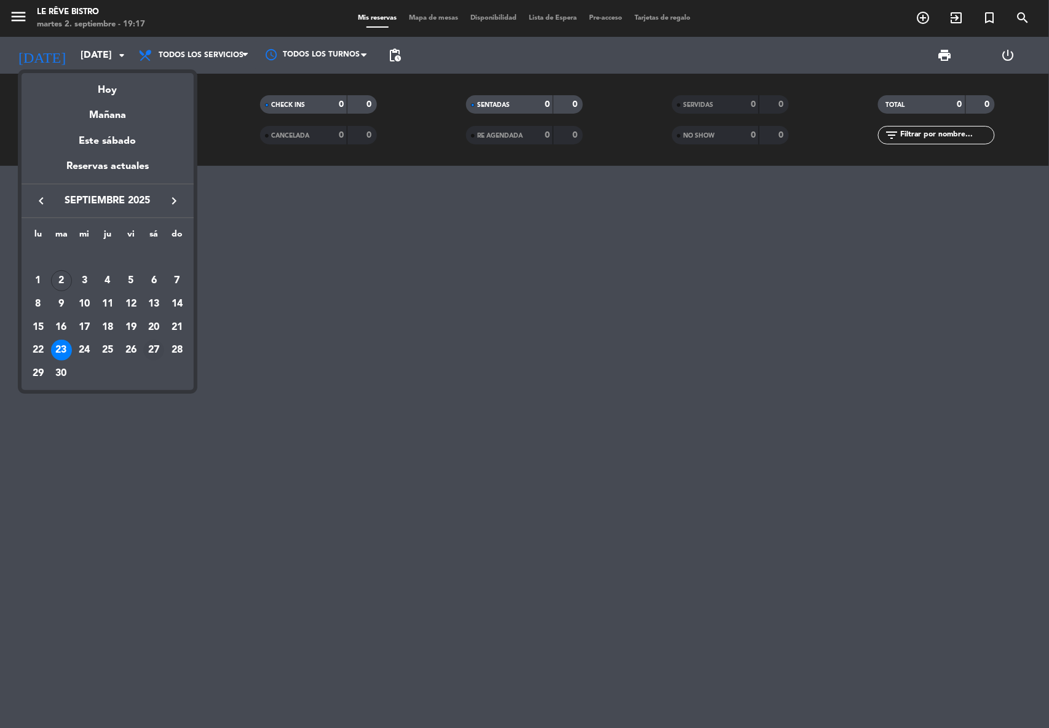
click at [152, 343] on div "27" at bounding box center [153, 350] width 21 height 21
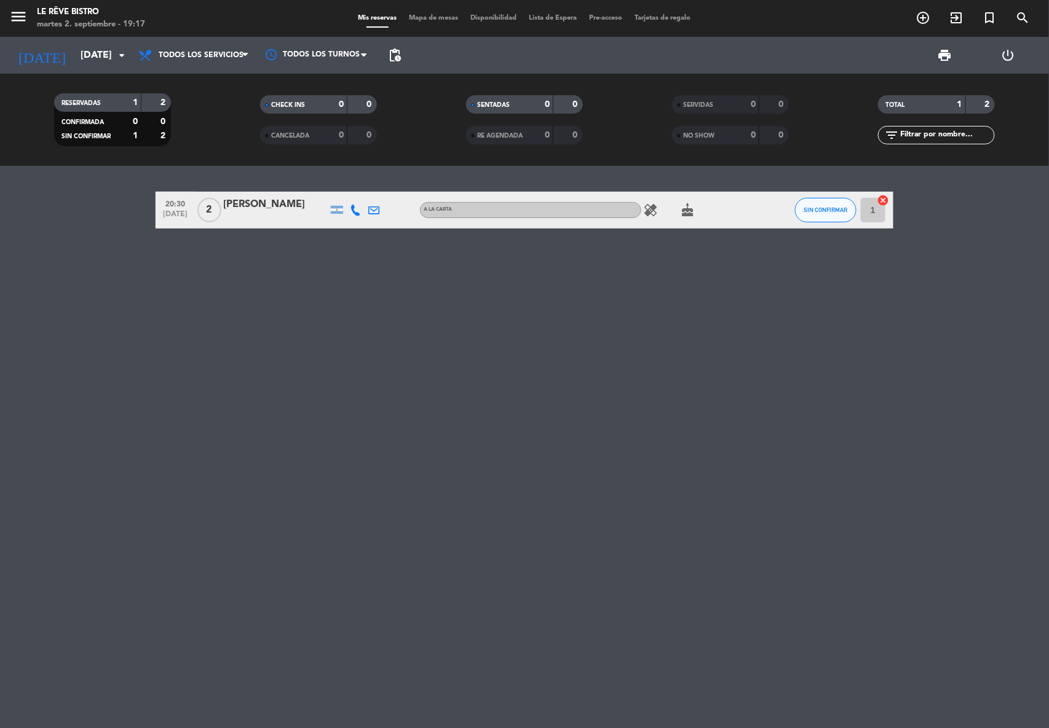
click at [254, 203] on div "[PERSON_NAME]" at bounding box center [275, 205] width 105 height 16
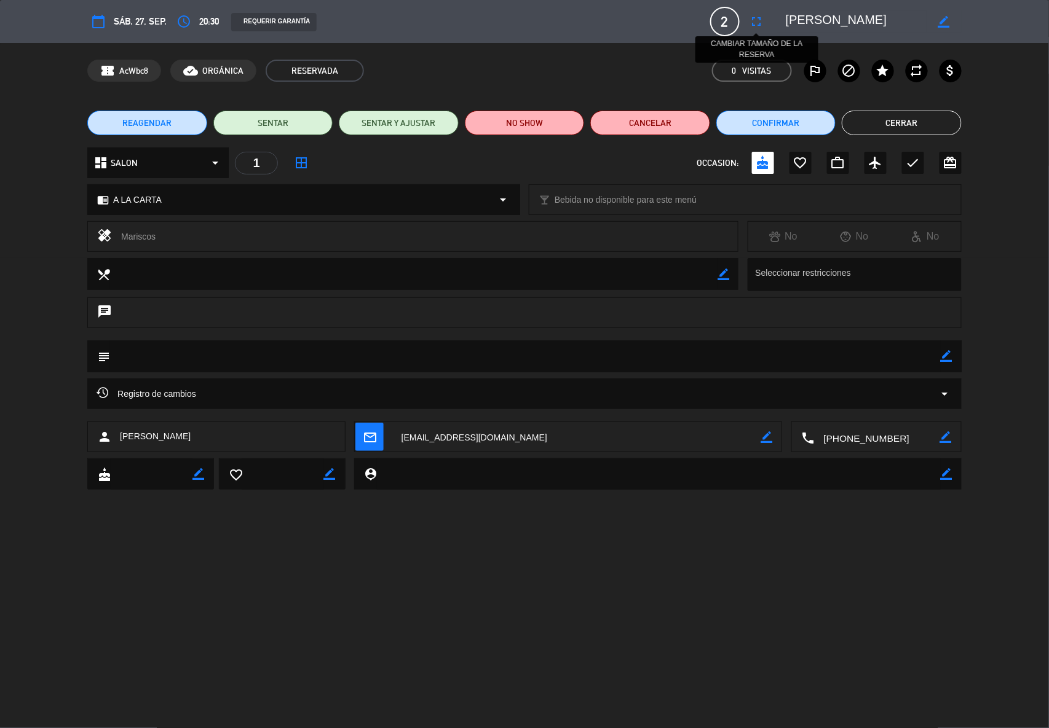
click at [757, 15] on icon "fullscreen" at bounding box center [756, 21] width 15 height 15
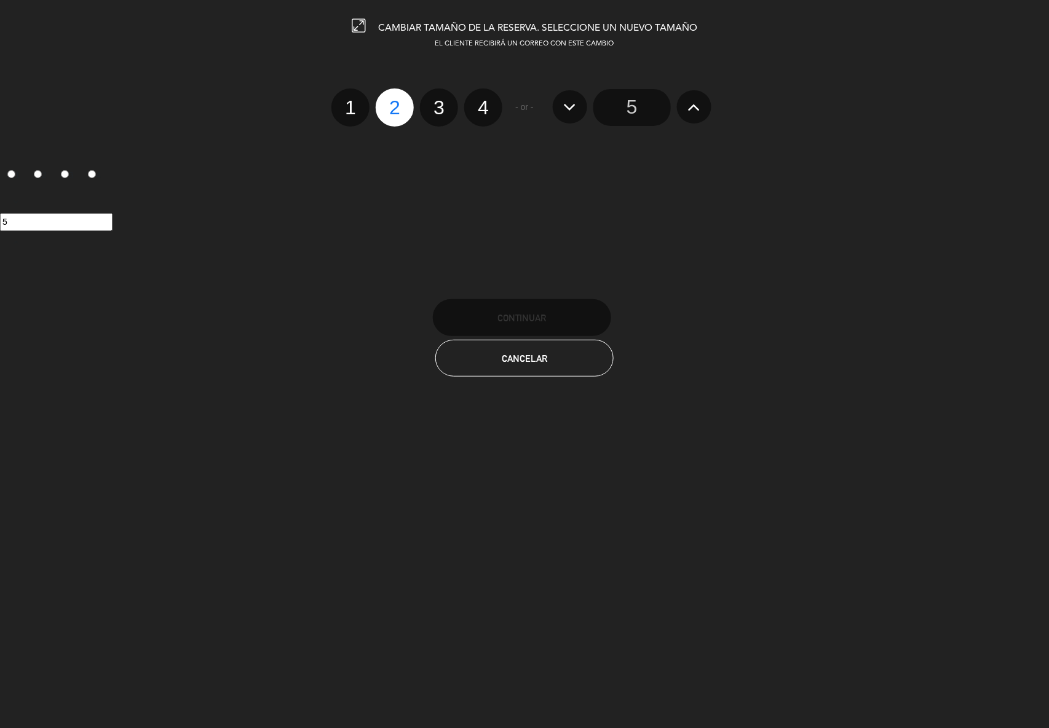
click at [687, 109] on icon at bounding box center [693, 107] width 13 height 20
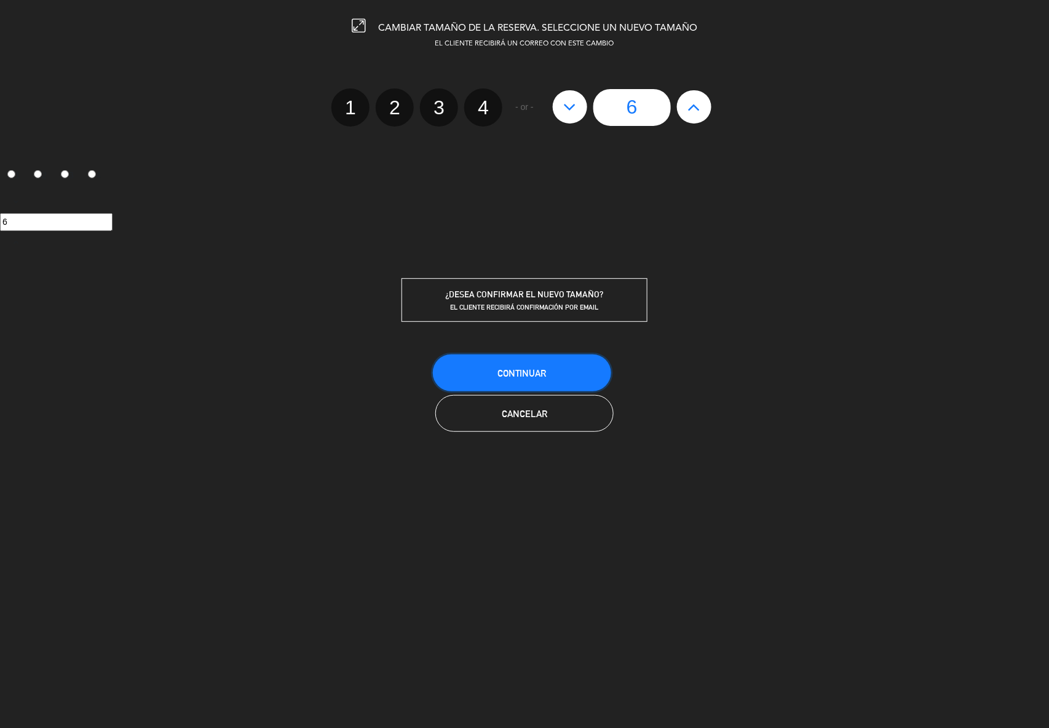
click at [544, 369] on span "Continuar" at bounding box center [521, 373] width 49 height 10
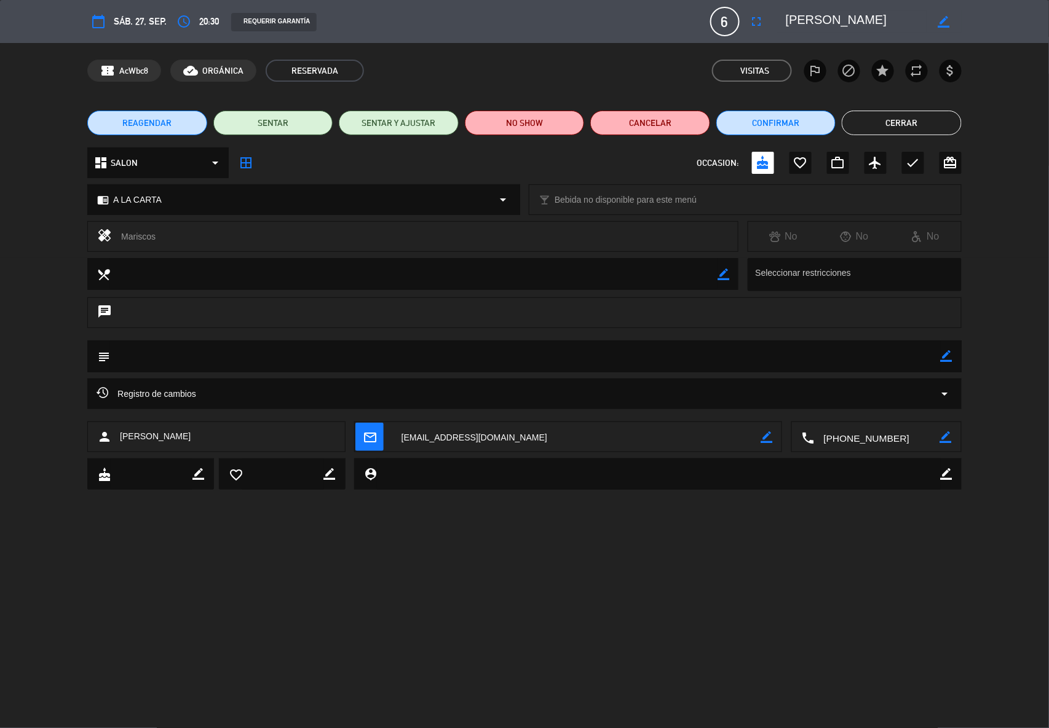
click at [902, 124] on button "Cerrar" at bounding box center [902, 123] width 120 height 25
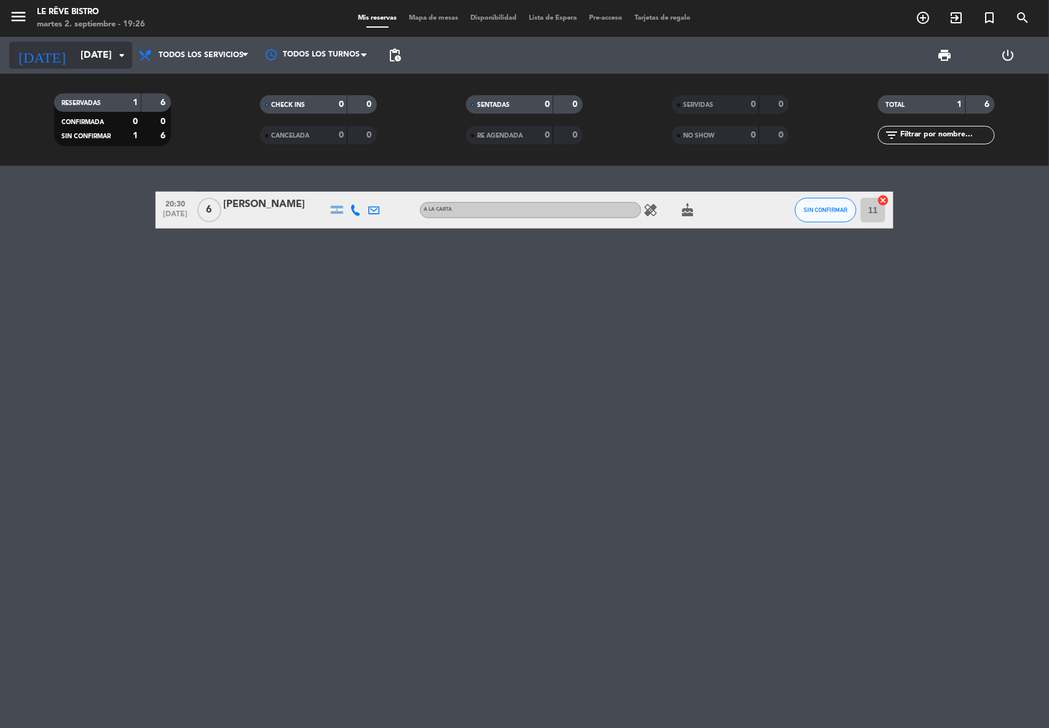
click at [76, 54] on input "[DATE]" at bounding box center [139, 56] width 130 height 24
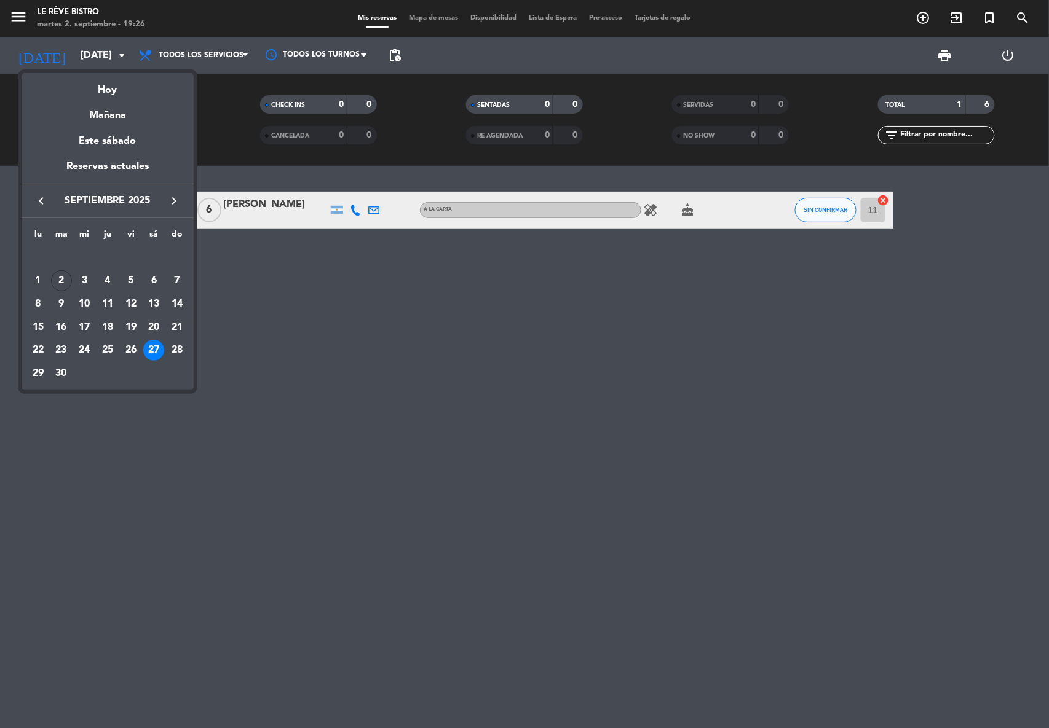
drag, startPoint x: 116, startPoint y: 109, endPoint x: 328, endPoint y: 237, distance: 247.1
click at [117, 114] on div "Mañana" at bounding box center [108, 110] width 172 height 25
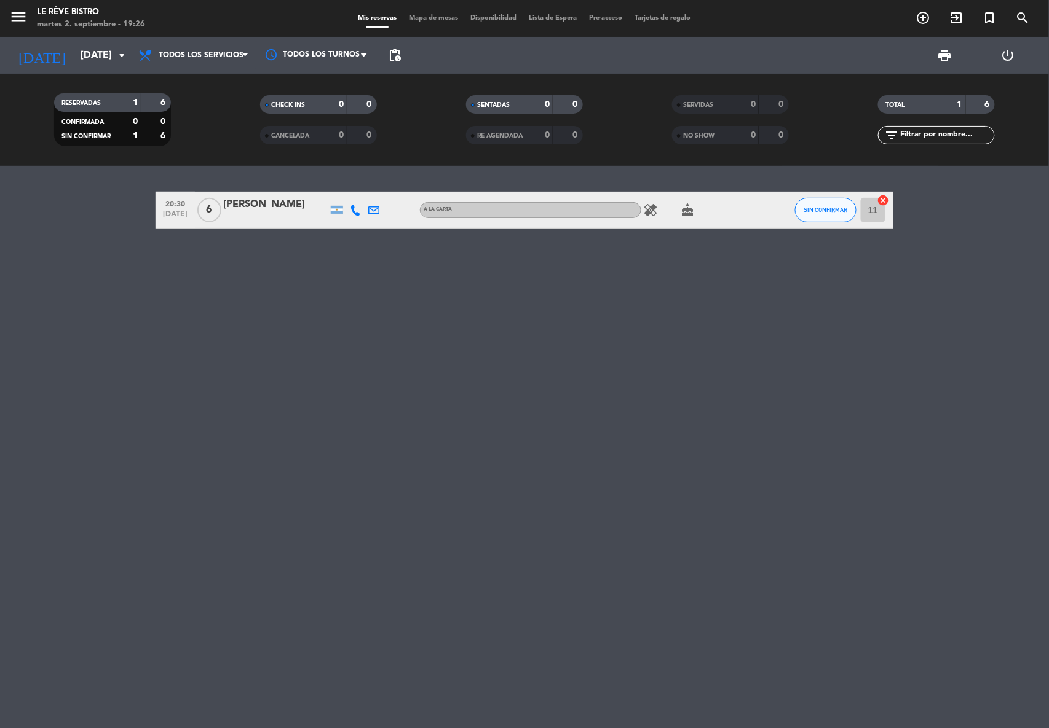
type input "[DATE]"
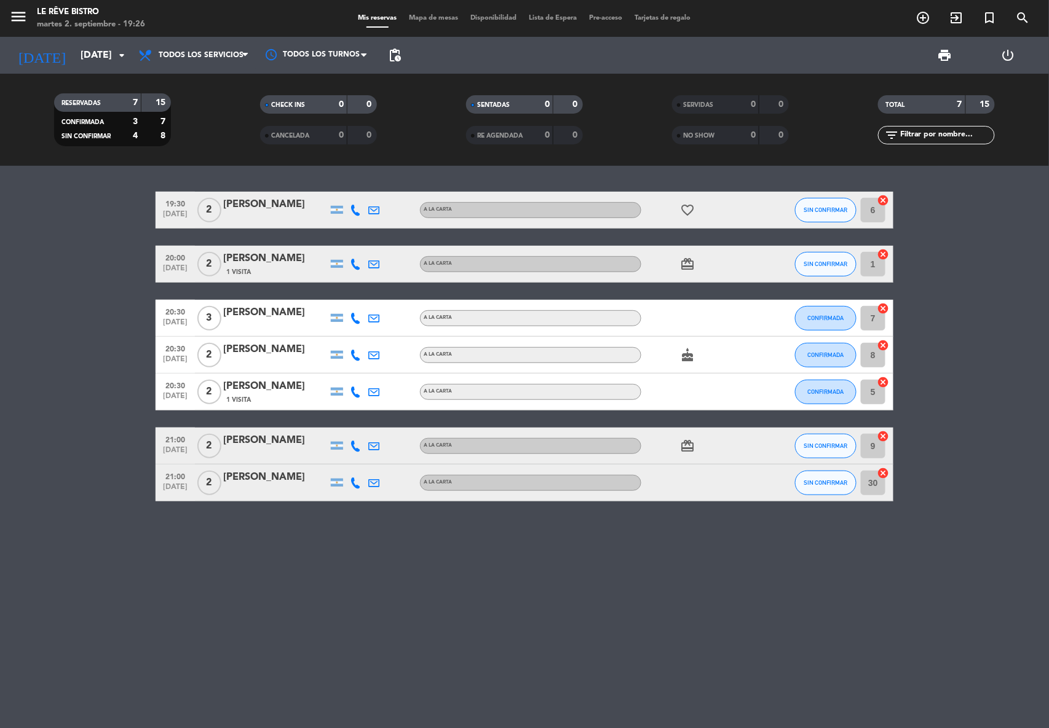
click at [357, 317] on icon at bounding box center [355, 318] width 11 height 11
click at [272, 313] on div "[PERSON_NAME]" at bounding box center [275, 313] width 105 height 16
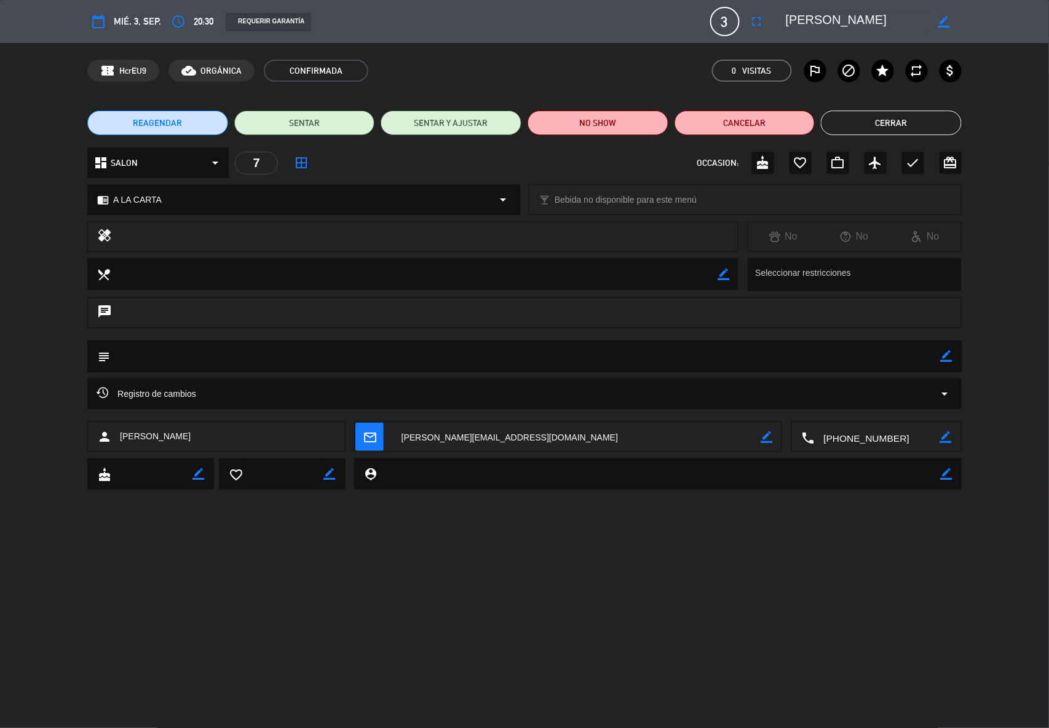
click at [942, 355] on icon "border_color" at bounding box center [947, 356] width 12 height 12
click at [330, 353] on textarea at bounding box center [525, 356] width 830 height 31
type textarea "c"
type textarea "CARTA"
click at [950, 354] on icon at bounding box center [947, 356] width 12 height 12
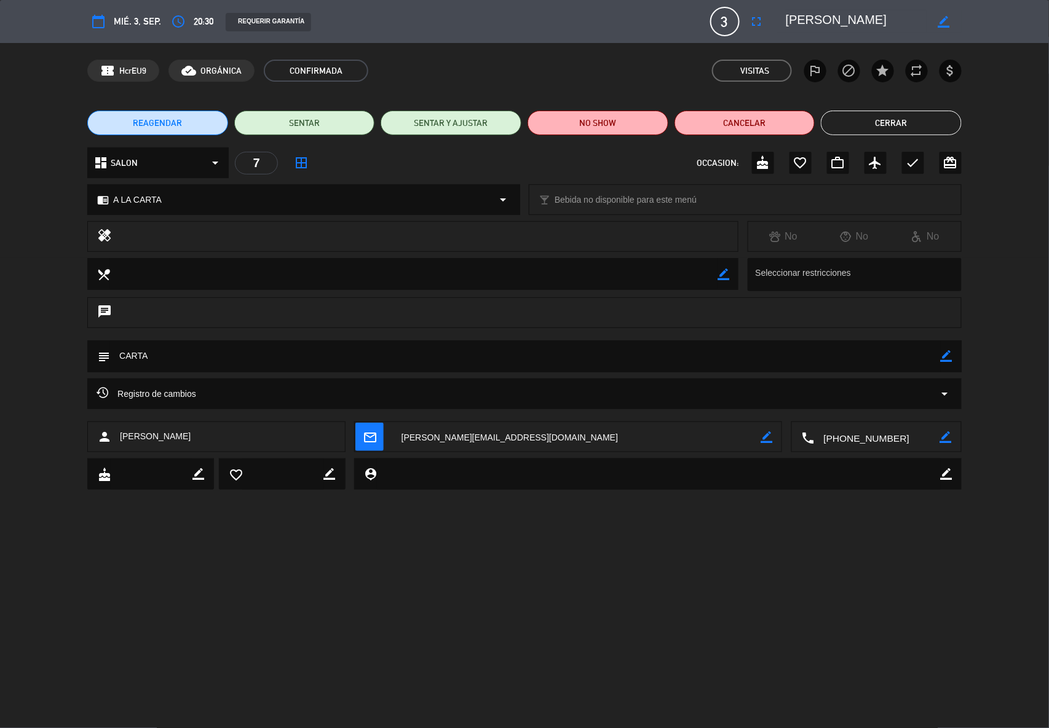
click at [927, 123] on button "Cerrar" at bounding box center [891, 123] width 141 height 25
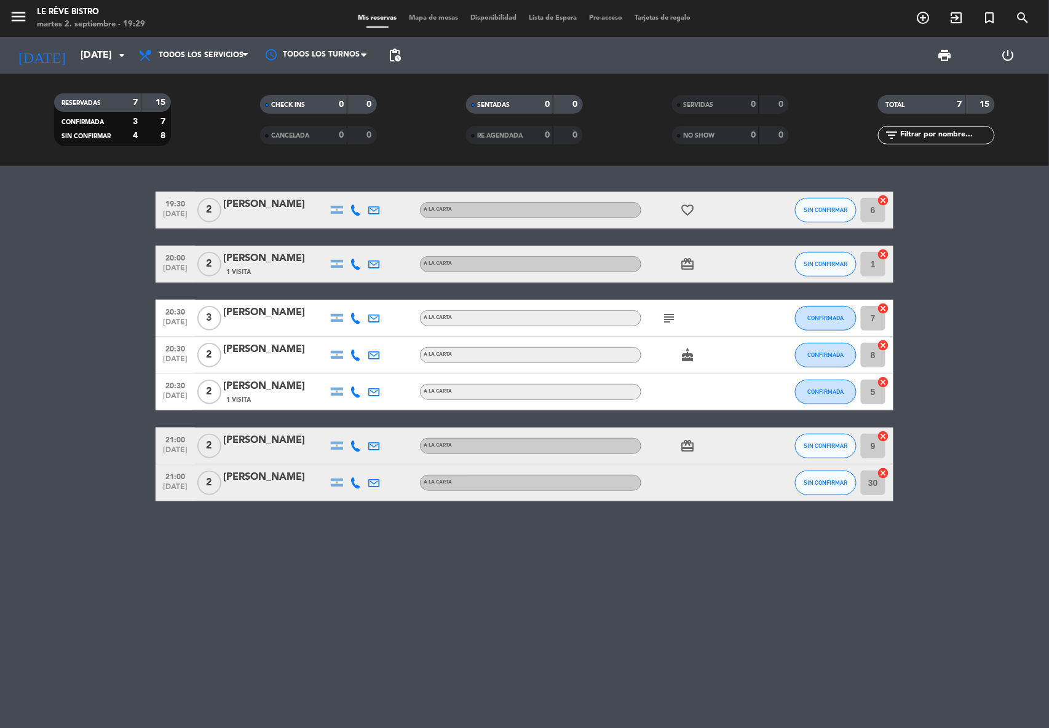
click at [357, 262] on icon at bounding box center [355, 264] width 11 height 11
click at [350, 210] on icon at bounding box center [355, 210] width 11 height 11
click at [357, 318] on icon at bounding box center [355, 318] width 11 height 11
click at [355, 352] on icon at bounding box center [355, 355] width 11 height 11
click at [355, 392] on icon at bounding box center [355, 392] width 11 height 11
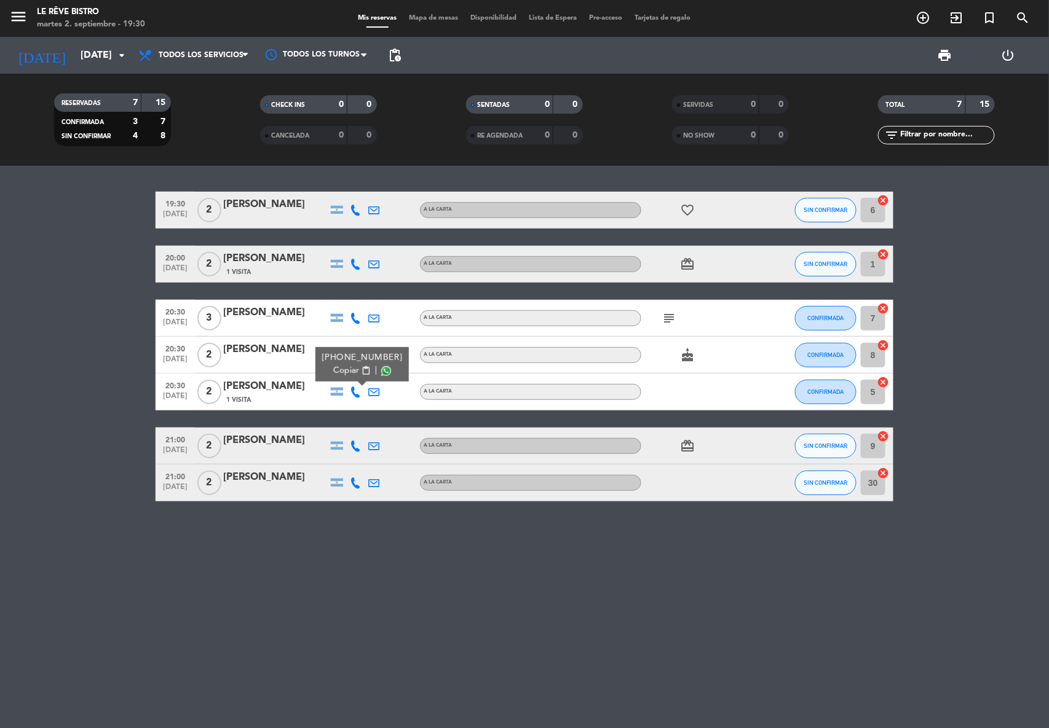
click at [245, 388] on div "[PERSON_NAME]" at bounding box center [275, 387] width 105 height 16
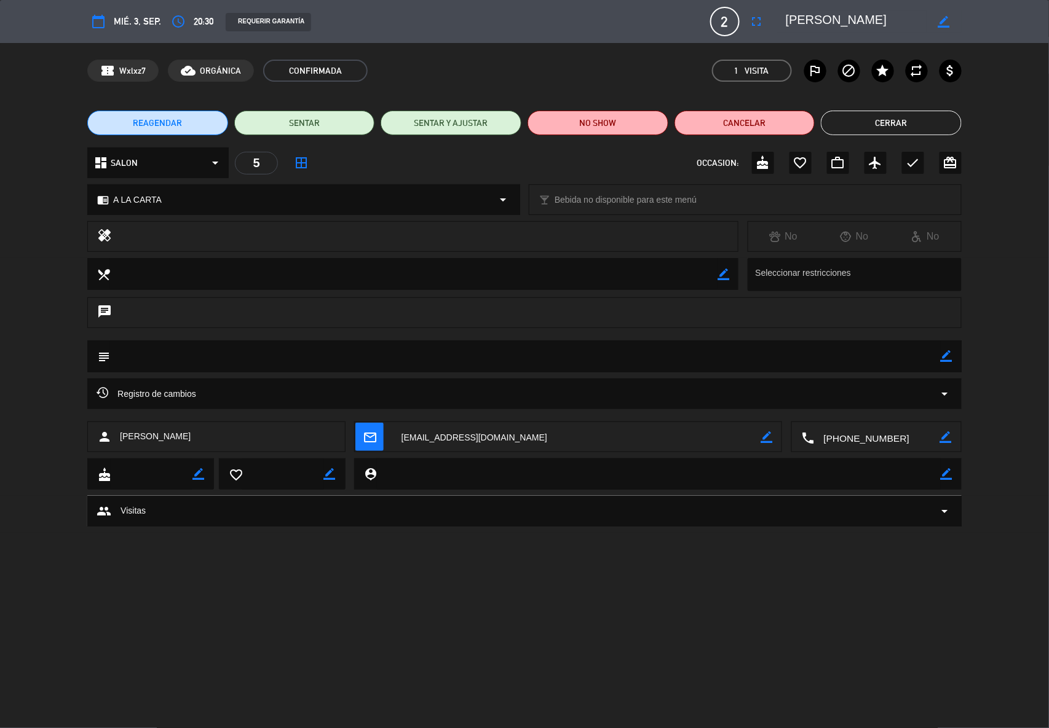
click at [160, 354] on textarea at bounding box center [525, 356] width 830 height 31
click at [944, 358] on icon "border_color" at bounding box center [947, 356] width 12 height 12
click at [232, 358] on textarea at bounding box center [525, 356] width 830 height 31
type textarea "CARTA"
click at [944, 357] on icon at bounding box center [947, 356] width 12 height 12
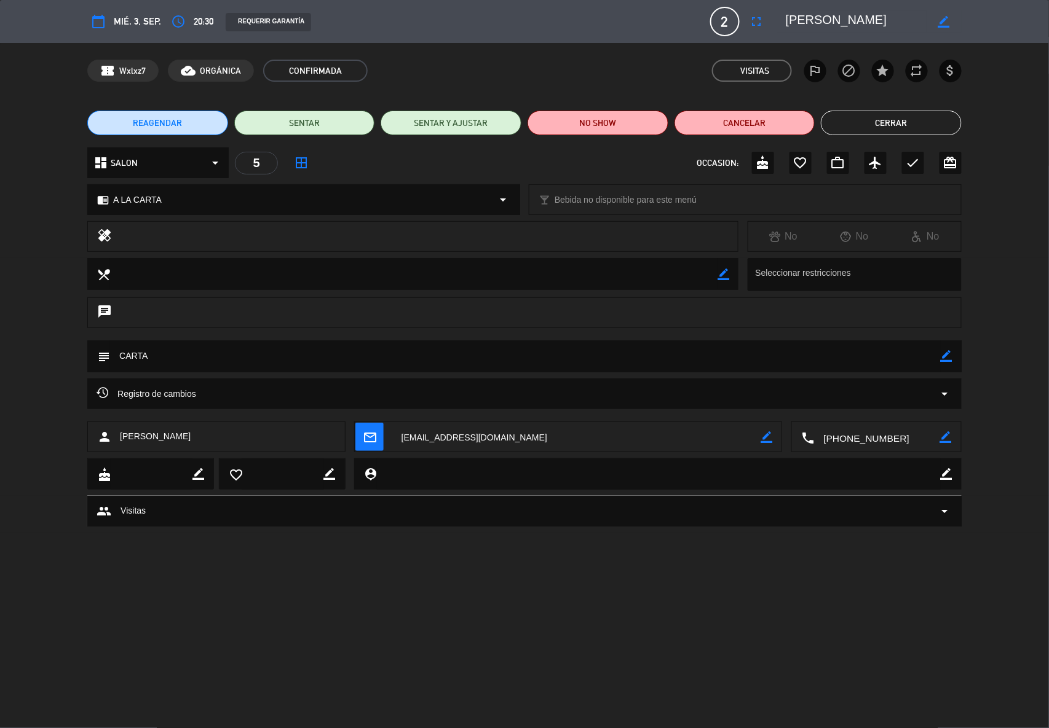
click at [908, 122] on button "Cerrar" at bounding box center [891, 123] width 141 height 25
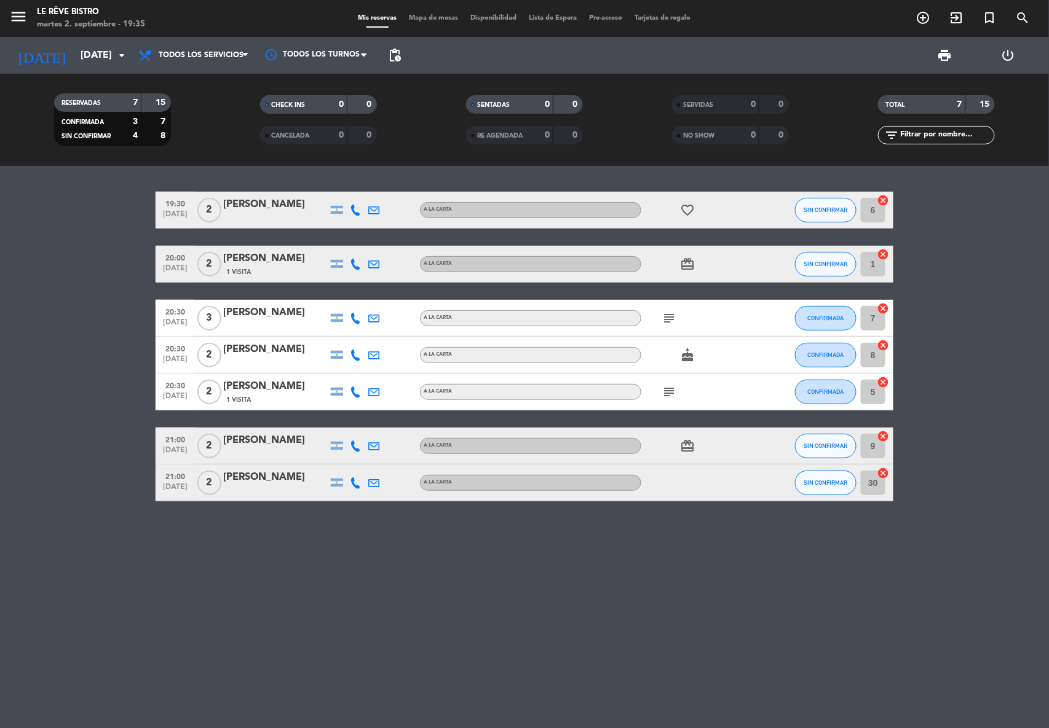
click at [355, 210] on icon at bounding box center [355, 210] width 11 height 11
click at [353, 264] on icon at bounding box center [355, 264] width 11 height 11
click at [353, 318] on icon at bounding box center [355, 318] width 11 height 11
click at [357, 355] on icon at bounding box center [355, 355] width 11 height 11
click at [271, 352] on div "[PERSON_NAME]" at bounding box center [275, 350] width 105 height 16
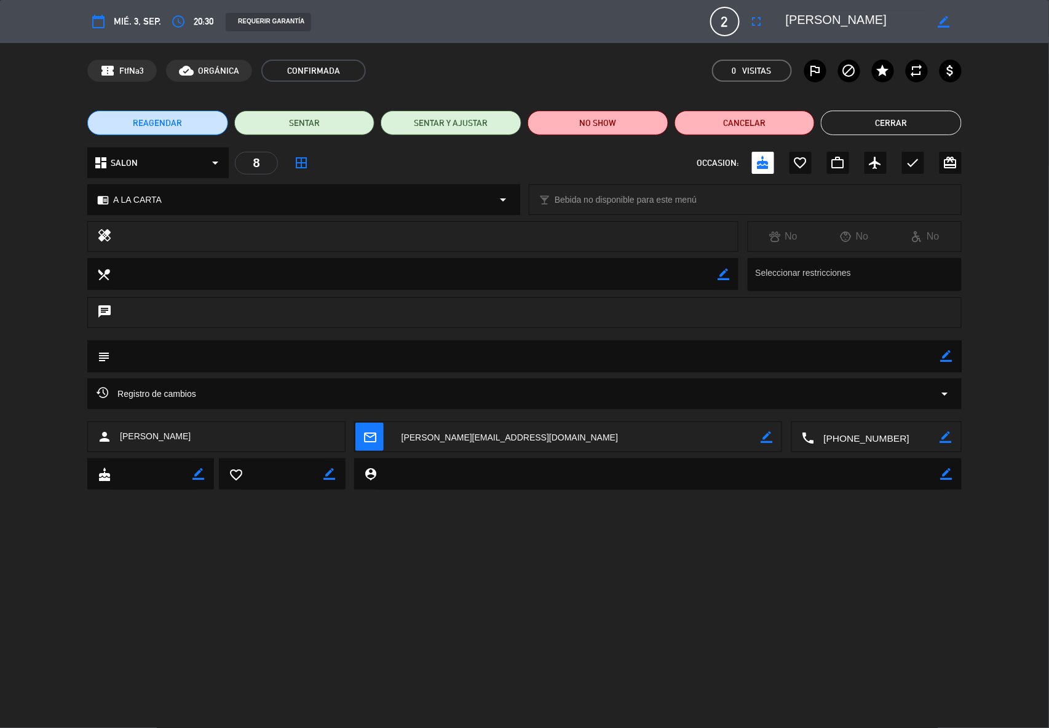
click at [943, 360] on icon "border_color" at bounding box center [947, 356] width 12 height 12
click at [296, 360] on textarea at bounding box center [525, 356] width 830 height 31
type textarea "m"
type textarea "MENU"
click at [947, 358] on icon at bounding box center [947, 356] width 12 height 12
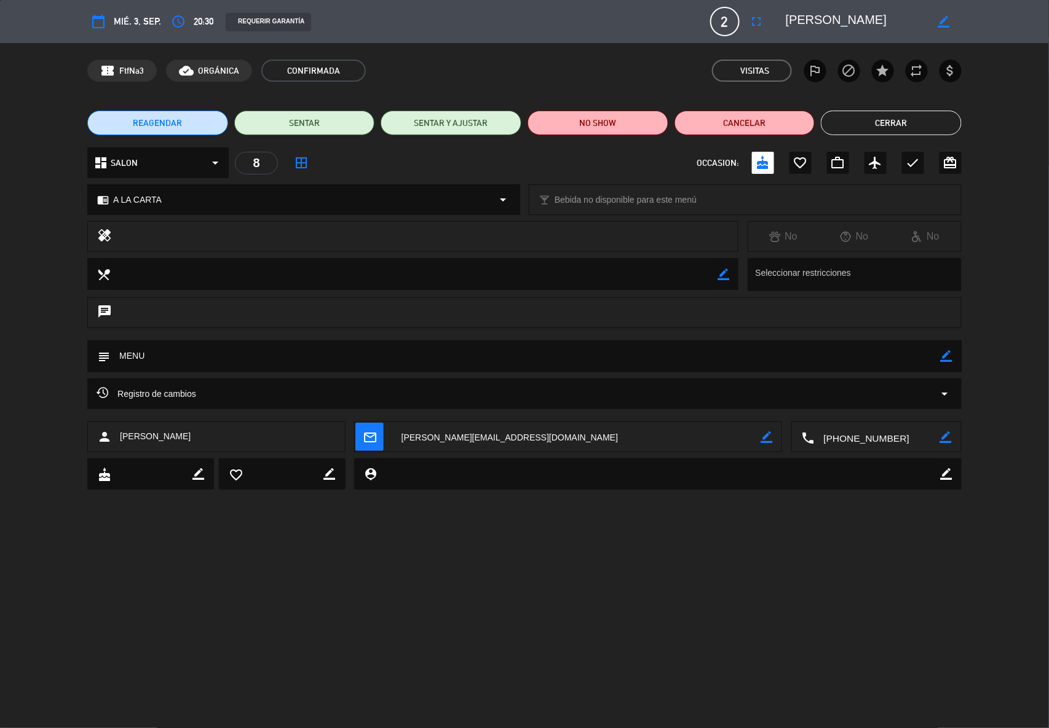
click at [913, 128] on button "Cerrar" at bounding box center [891, 123] width 141 height 25
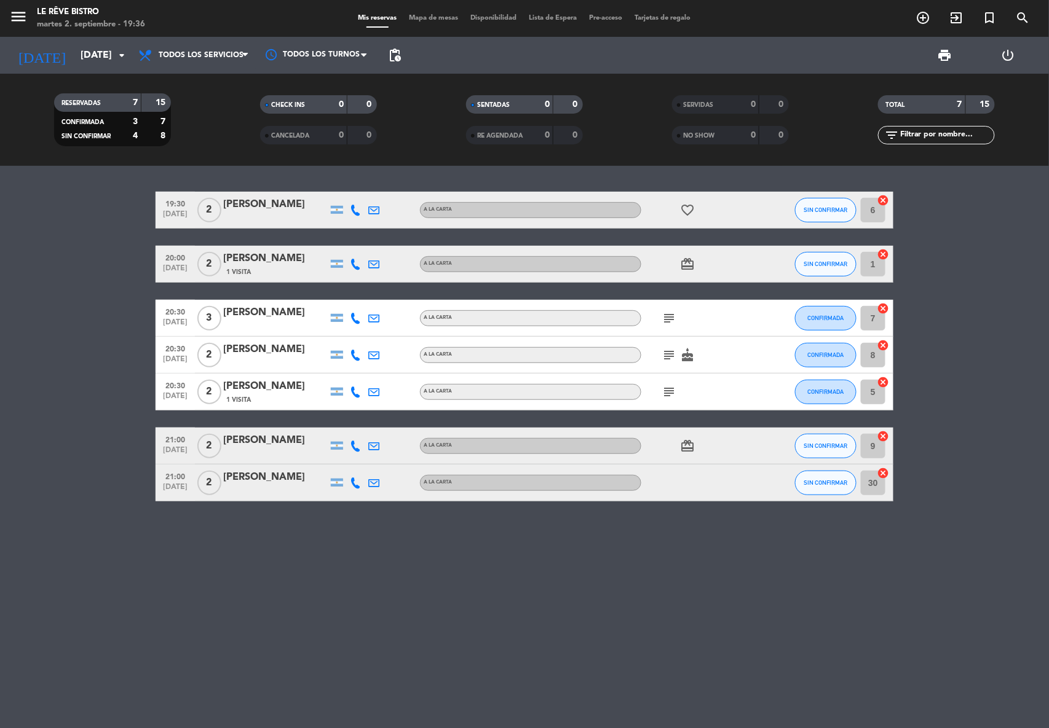
click at [691, 352] on icon "cake" at bounding box center [687, 355] width 15 height 15
click at [815, 585] on div "19:30 [DATE] 2 [PERSON_NAME] A LA CARTA favorite_border SIN CONFIRMAR 6 cancel …" at bounding box center [524, 447] width 1049 height 562
click at [682, 258] on icon "card_giftcard" at bounding box center [687, 264] width 15 height 15
click at [679, 448] on span "card_giftcard" at bounding box center [687, 446] width 18 height 15
click at [679, 205] on span "favorite_border" at bounding box center [687, 210] width 18 height 15
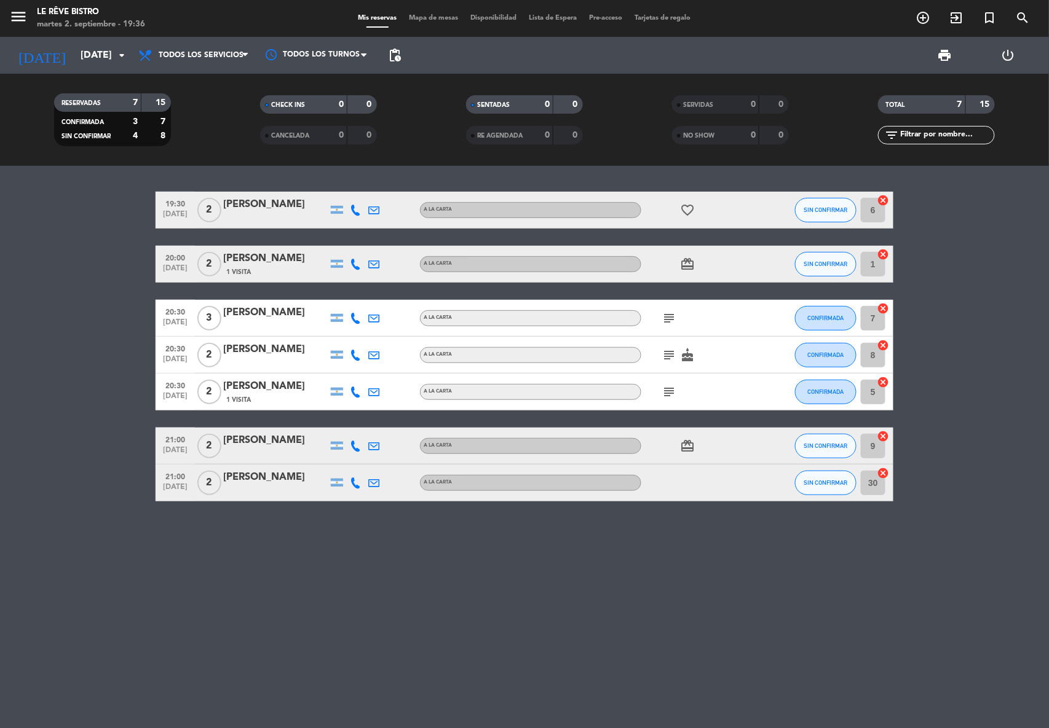
click at [688, 210] on icon "favorite_border" at bounding box center [687, 210] width 15 height 15
click at [353, 210] on icon at bounding box center [355, 210] width 11 height 11
click at [691, 203] on icon "favorite_border" at bounding box center [687, 210] width 15 height 15
click at [237, 200] on div "[PERSON_NAME]" at bounding box center [275, 205] width 105 height 16
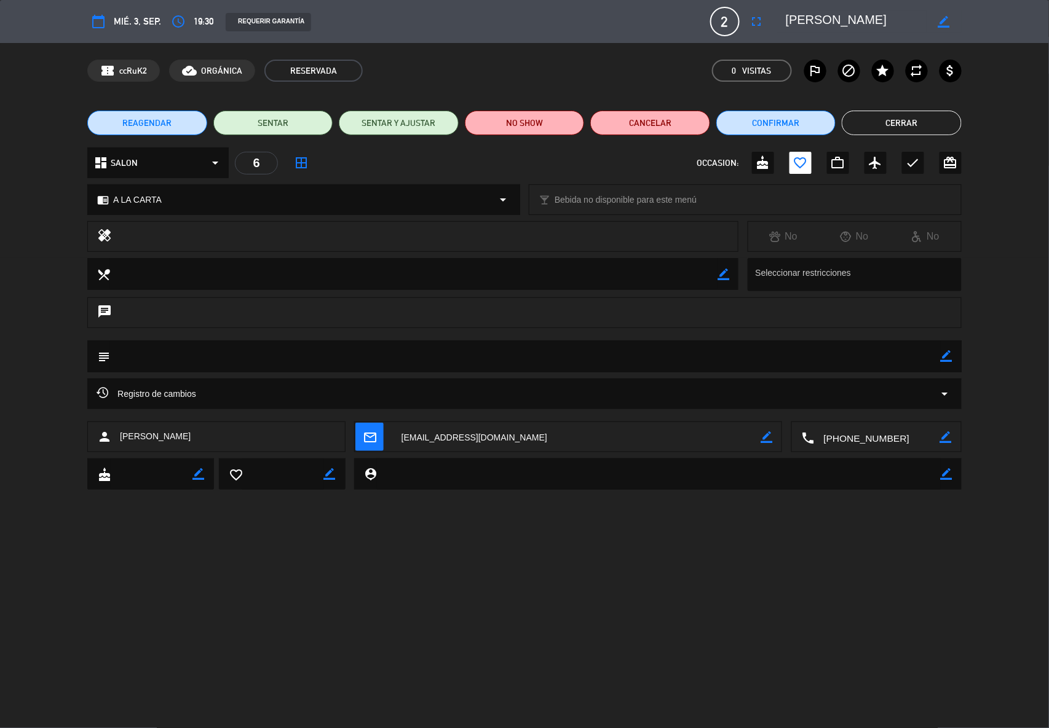
click at [947, 357] on icon "border_color" at bounding box center [947, 356] width 12 height 12
click at [251, 362] on textarea at bounding box center [525, 356] width 830 height 31
type textarea "CARTA"
click at [947, 352] on icon at bounding box center [947, 356] width 12 height 12
click at [908, 124] on button "Cerrar" at bounding box center [902, 123] width 120 height 25
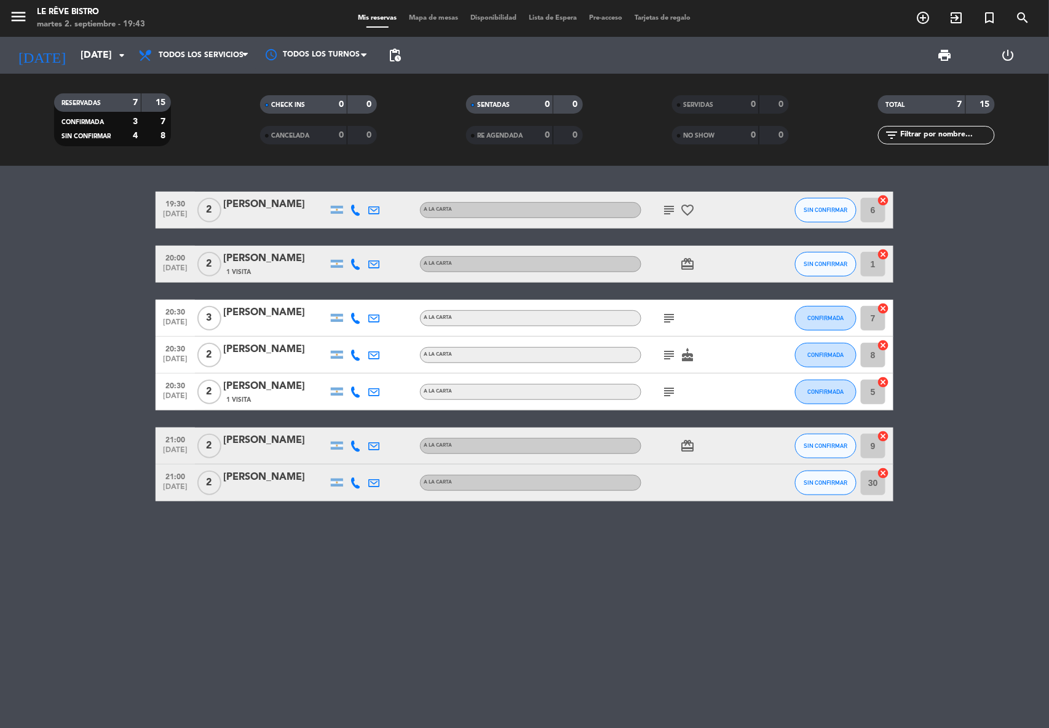
click at [355, 210] on icon at bounding box center [355, 210] width 11 height 11
click at [352, 261] on icon at bounding box center [355, 264] width 11 height 11
click at [352, 318] on icon at bounding box center [355, 318] width 11 height 11
click at [353, 355] on icon at bounding box center [355, 355] width 11 height 11
click at [353, 391] on icon at bounding box center [355, 392] width 11 height 11
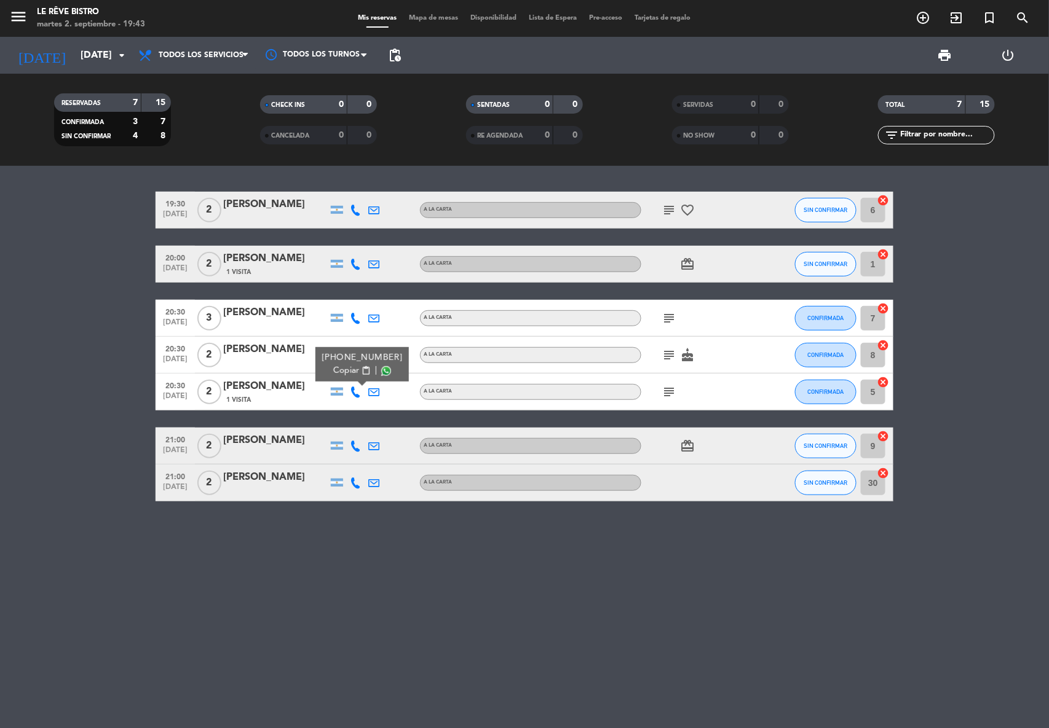
click at [354, 446] on icon at bounding box center [355, 446] width 11 height 11
click at [355, 478] on icon at bounding box center [355, 483] width 11 height 11
click at [354, 391] on icon at bounding box center [355, 392] width 11 height 11
click at [357, 446] on icon at bounding box center [355, 446] width 11 height 11
click at [350, 481] on icon at bounding box center [355, 483] width 11 height 11
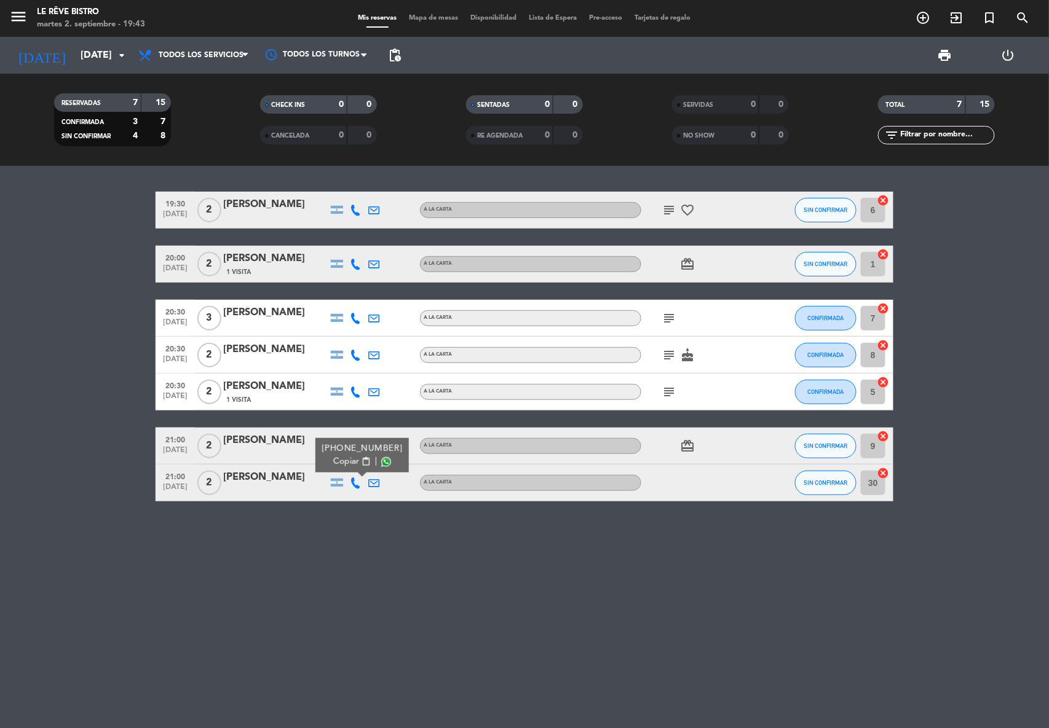
click at [239, 478] on div "[PERSON_NAME]" at bounding box center [275, 478] width 105 height 16
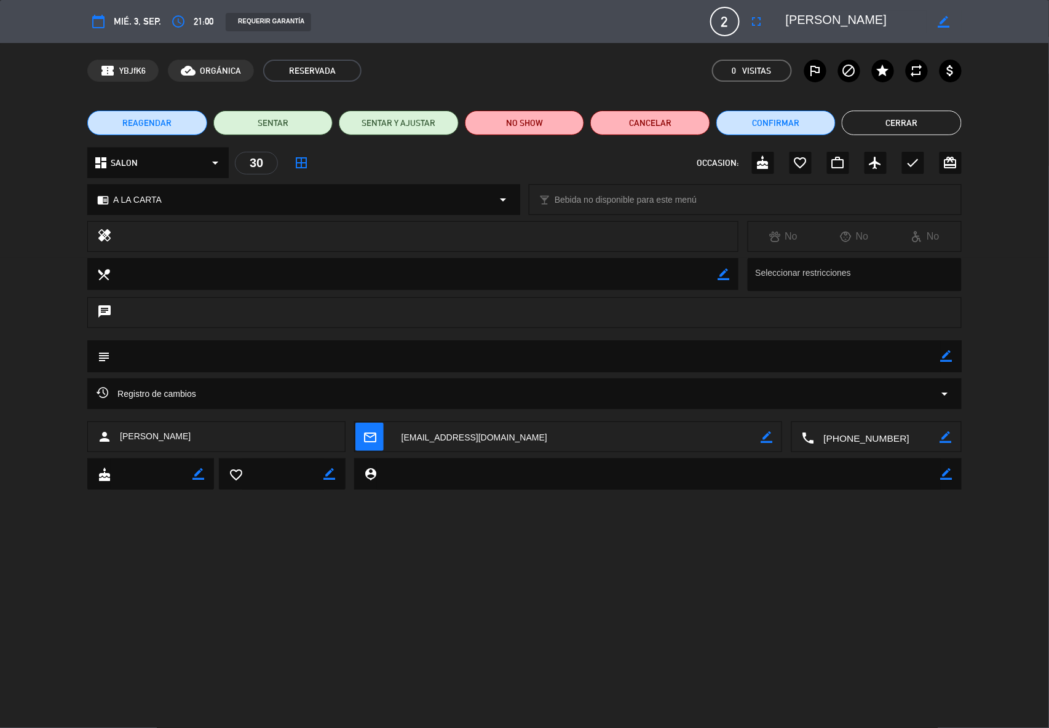
click at [942, 357] on icon "border_color" at bounding box center [947, 356] width 12 height 12
click at [173, 355] on textarea at bounding box center [525, 356] width 830 height 31
type textarea "MENU"
click at [948, 357] on icon at bounding box center [947, 356] width 12 height 12
click at [913, 121] on button "Cerrar" at bounding box center [902, 123] width 120 height 25
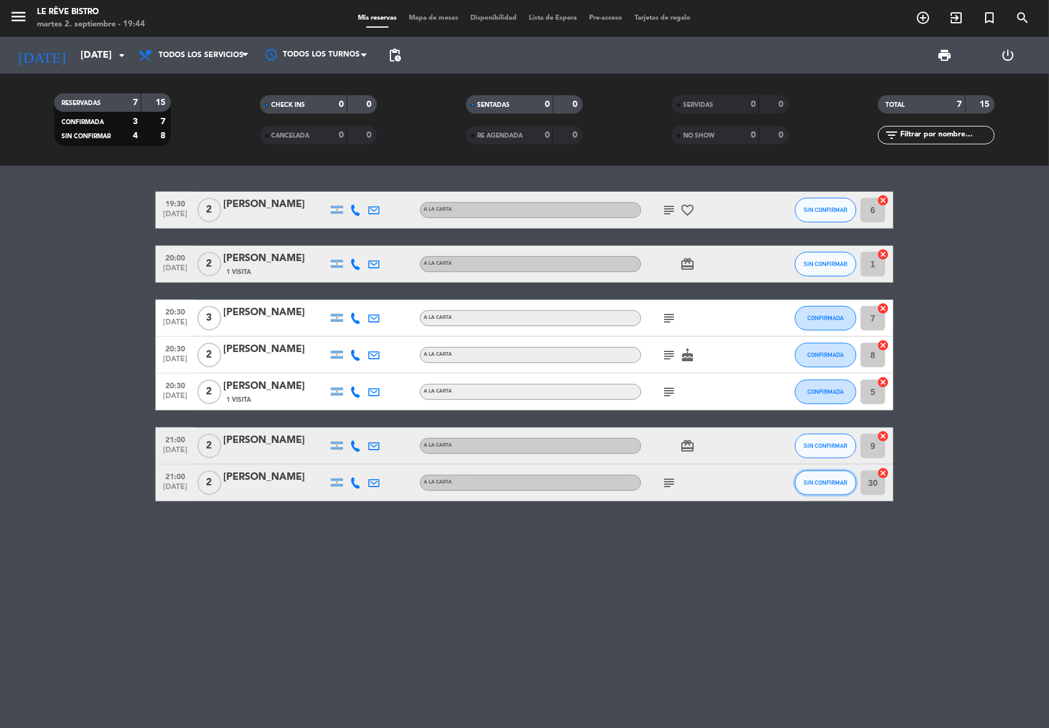
click at [837, 482] on span "SIN CONFIRMAR" at bounding box center [826, 482] width 44 height 7
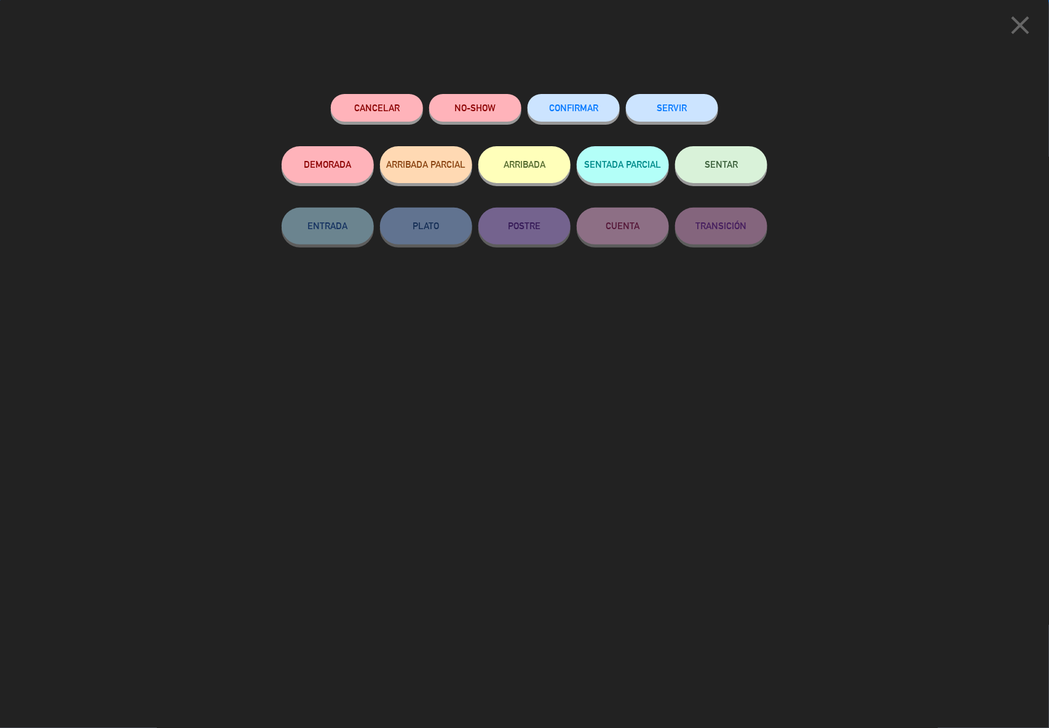
click at [578, 106] on span "CONFIRMAR" at bounding box center [573, 108] width 49 height 10
